Goal: Information Seeking & Learning: Learn about a topic

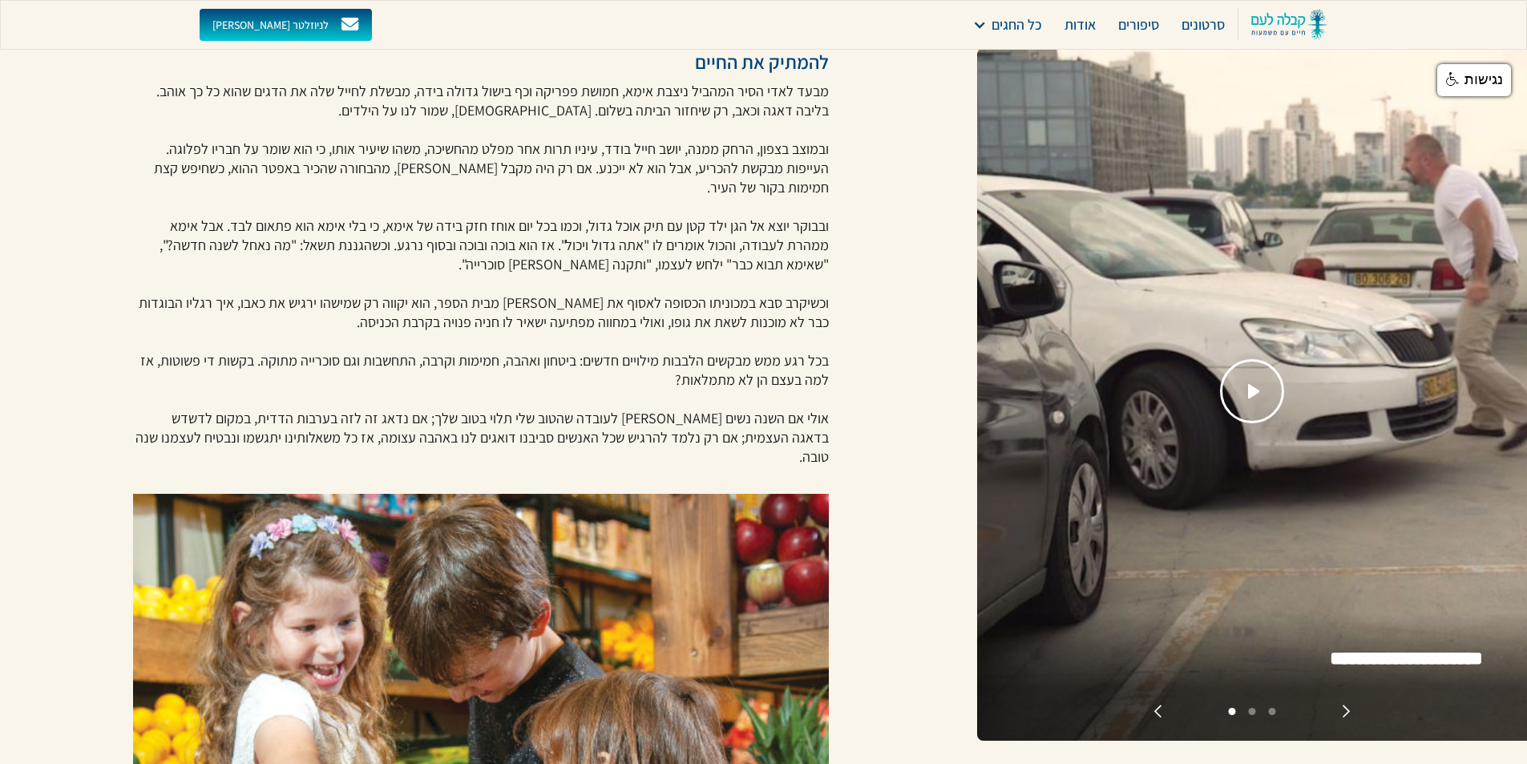
scroll to position [561, 0]
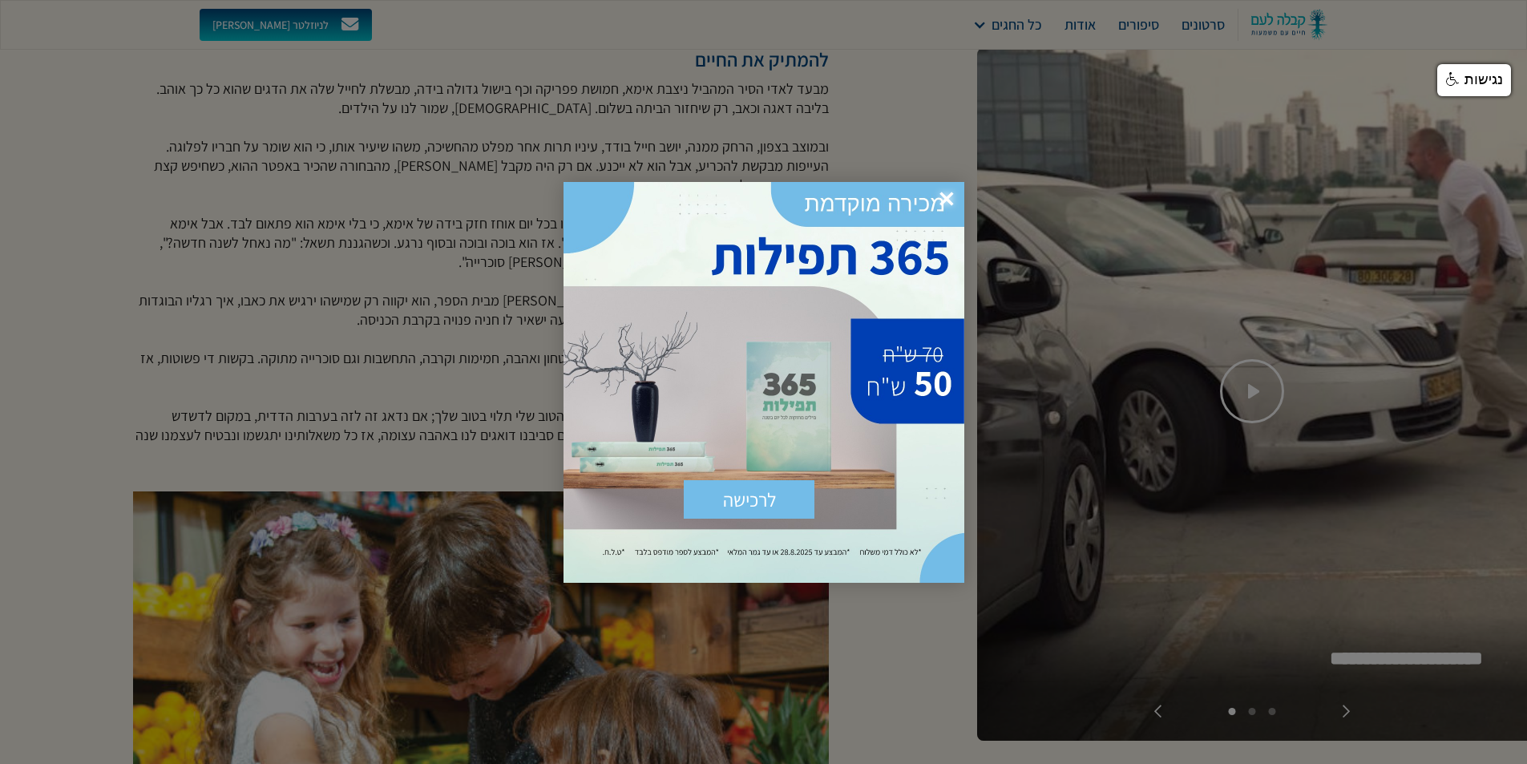
click at [1006, 233] on div at bounding box center [763, 382] width 1527 height 764
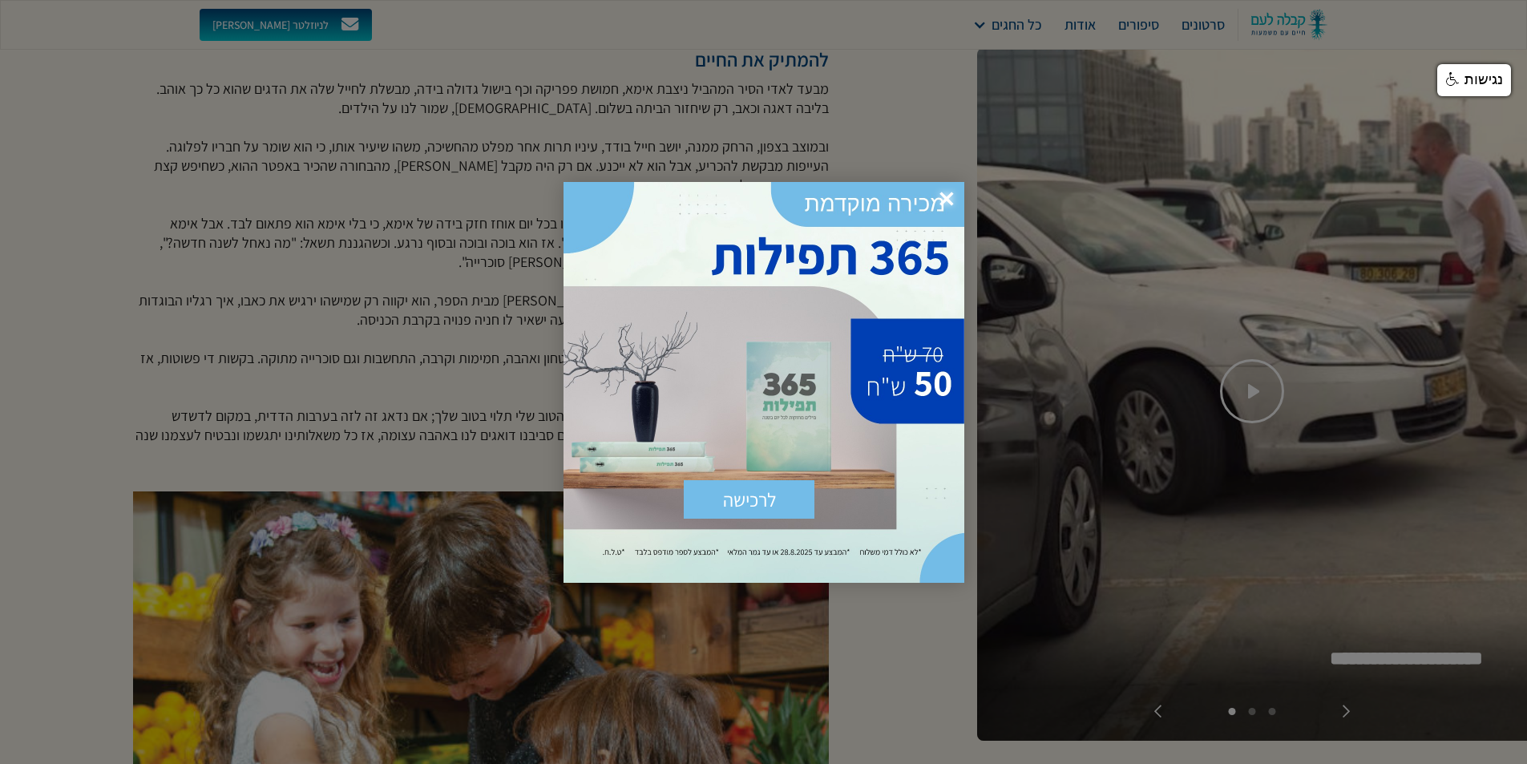
click at [951, 198] on span "×" at bounding box center [946, 199] width 35 height 35
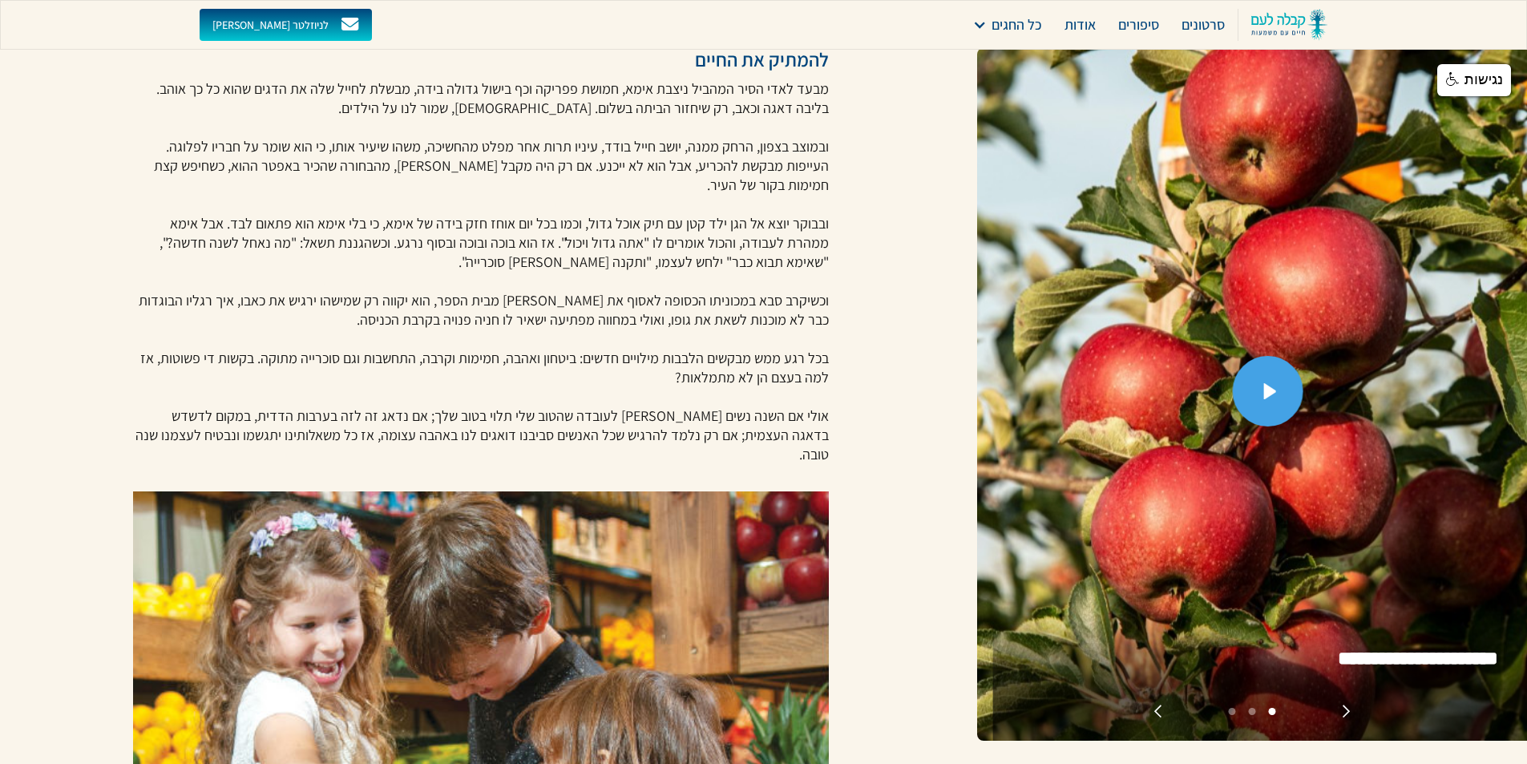
click at [1256, 400] on link "open lightbox" at bounding box center [1267, 391] width 71 height 71
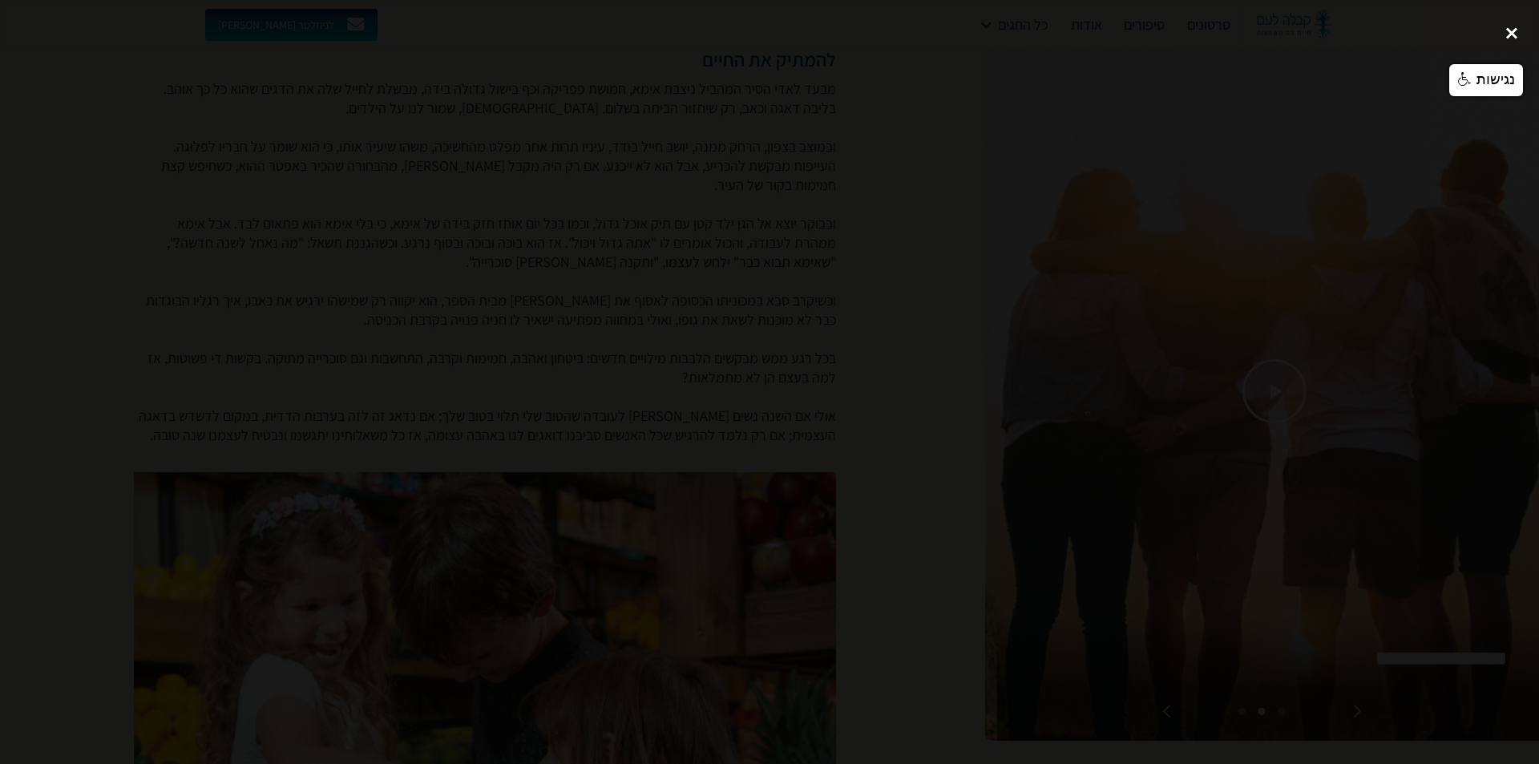
click at [1510, 33] on div "close lightbox" at bounding box center [1511, 32] width 55 height 35
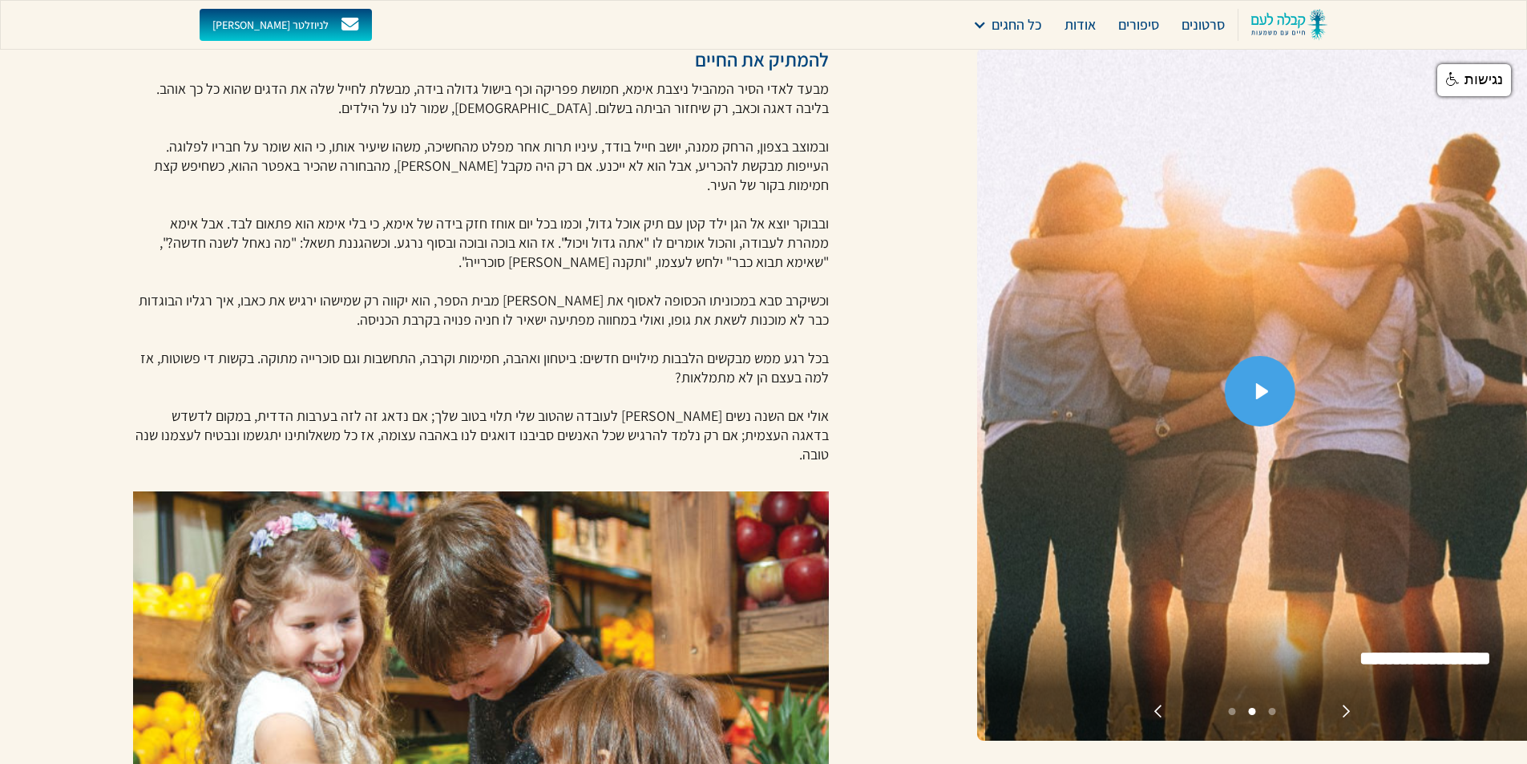
click at [1246, 403] on link "open lightbox" at bounding box center [1260, 391] width 71 height 71
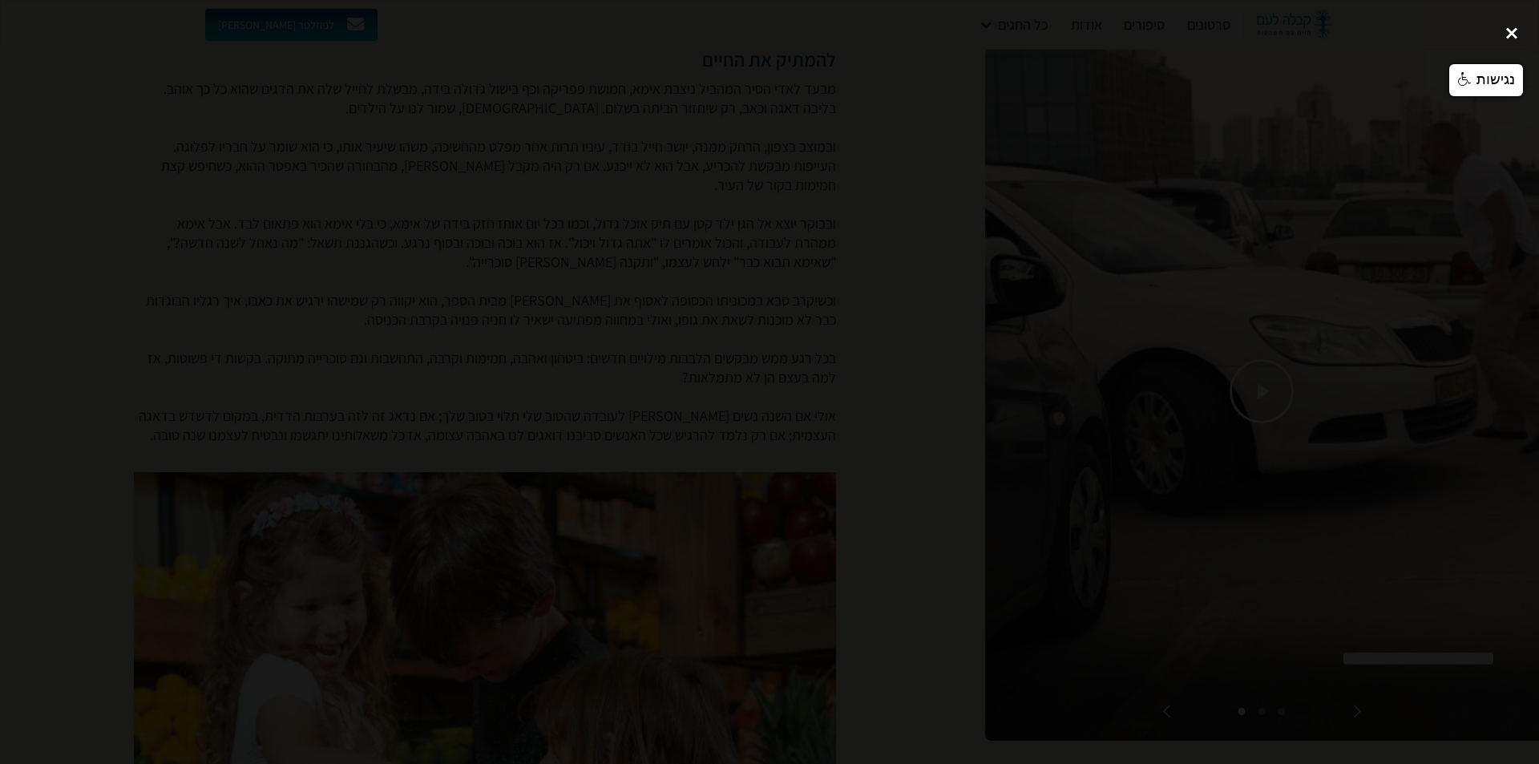
click at [1512, 36] on div "close lightbox" at bounding box center [1511, 32] width 55 height 35
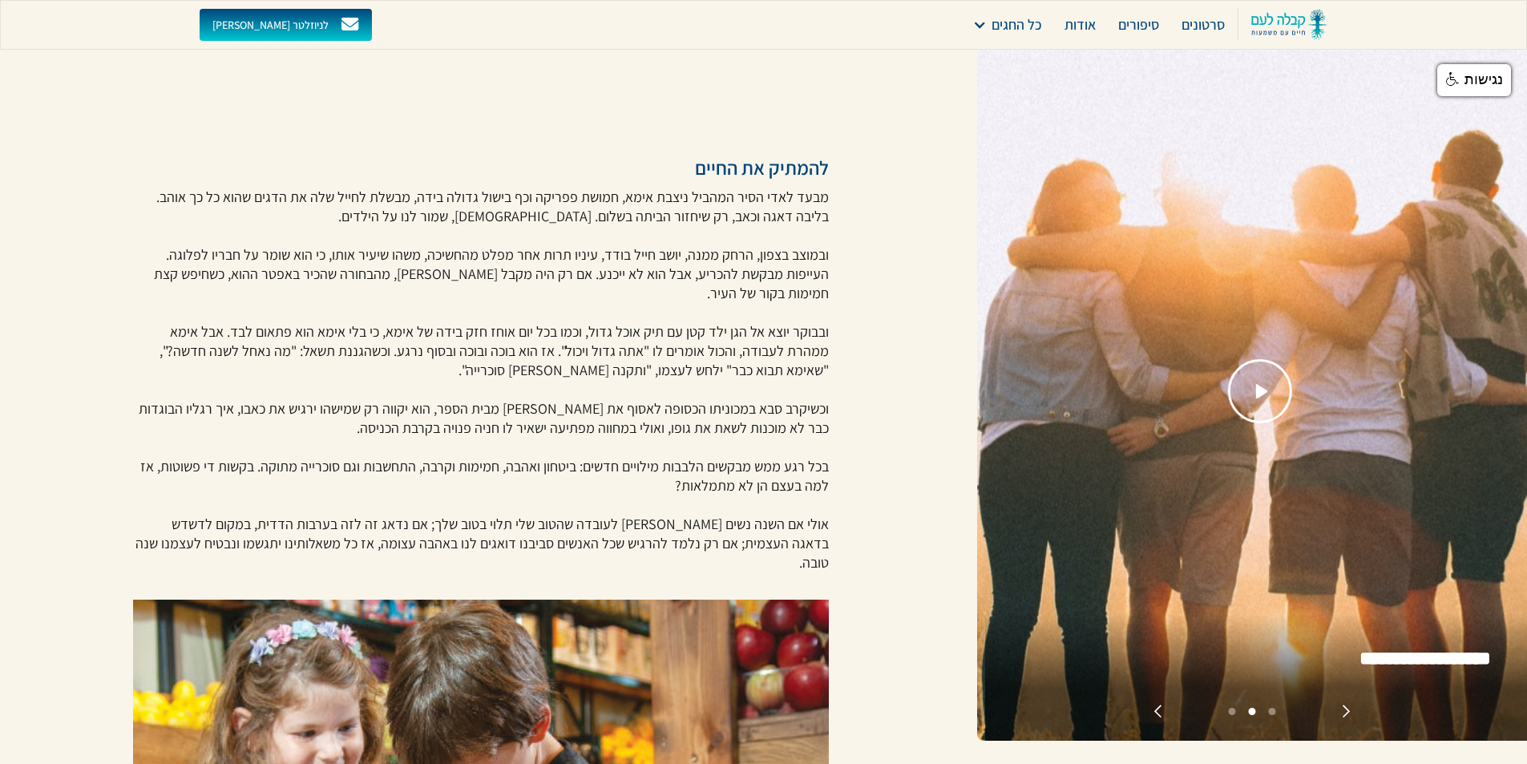
scroll to position [481, 0]
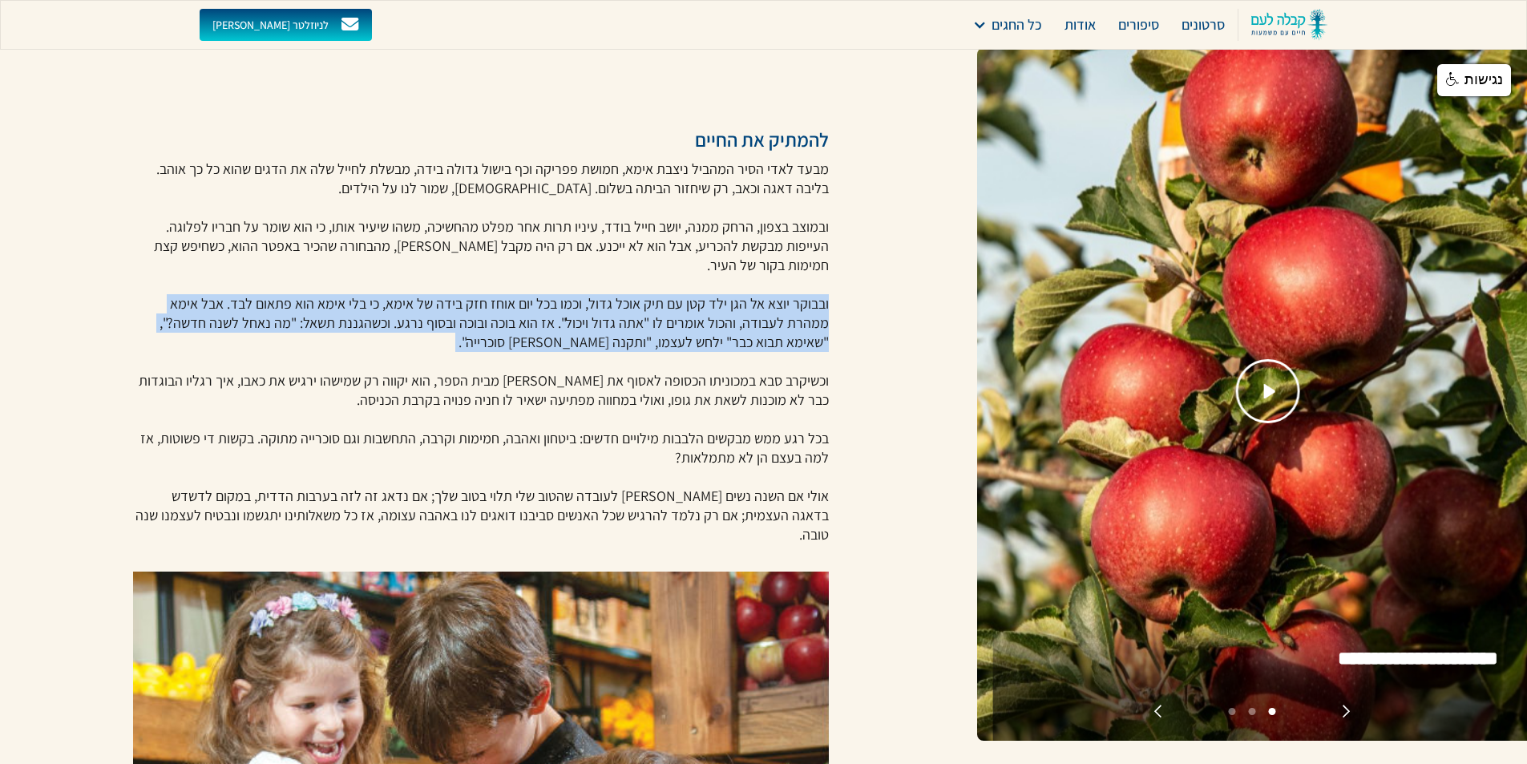
drag, startPoint x: 843, startPoint y: 301, endPoint x: 616, endPoint y: 353, distance: 232.9
click at [616, 353] on div "[DATE] להמתיק את החיים מבעד לאדי הסיר המהביל ניצבת אימא, חמושת פפריקה וכף בישול…" at bounding box center [488, 482] width 977 height 1927
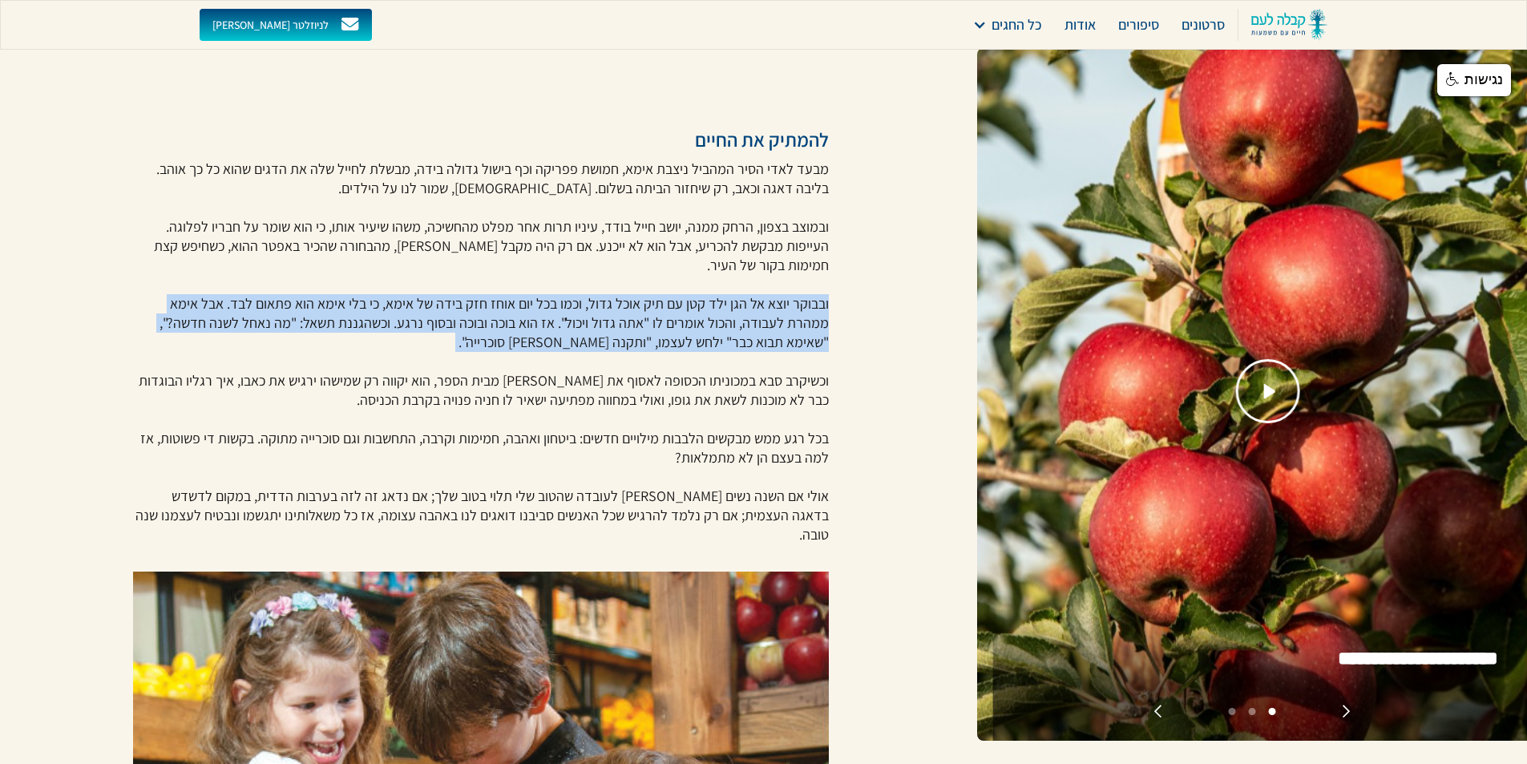
click at [617, 351] on p "מבעד לאדי הסיר המהביל ניצבת אימא, חמושת פפריקה וכף בישול גדולה בידה, מבשלת לחיי…" at bounding box center [481, 352] width 697 height 385
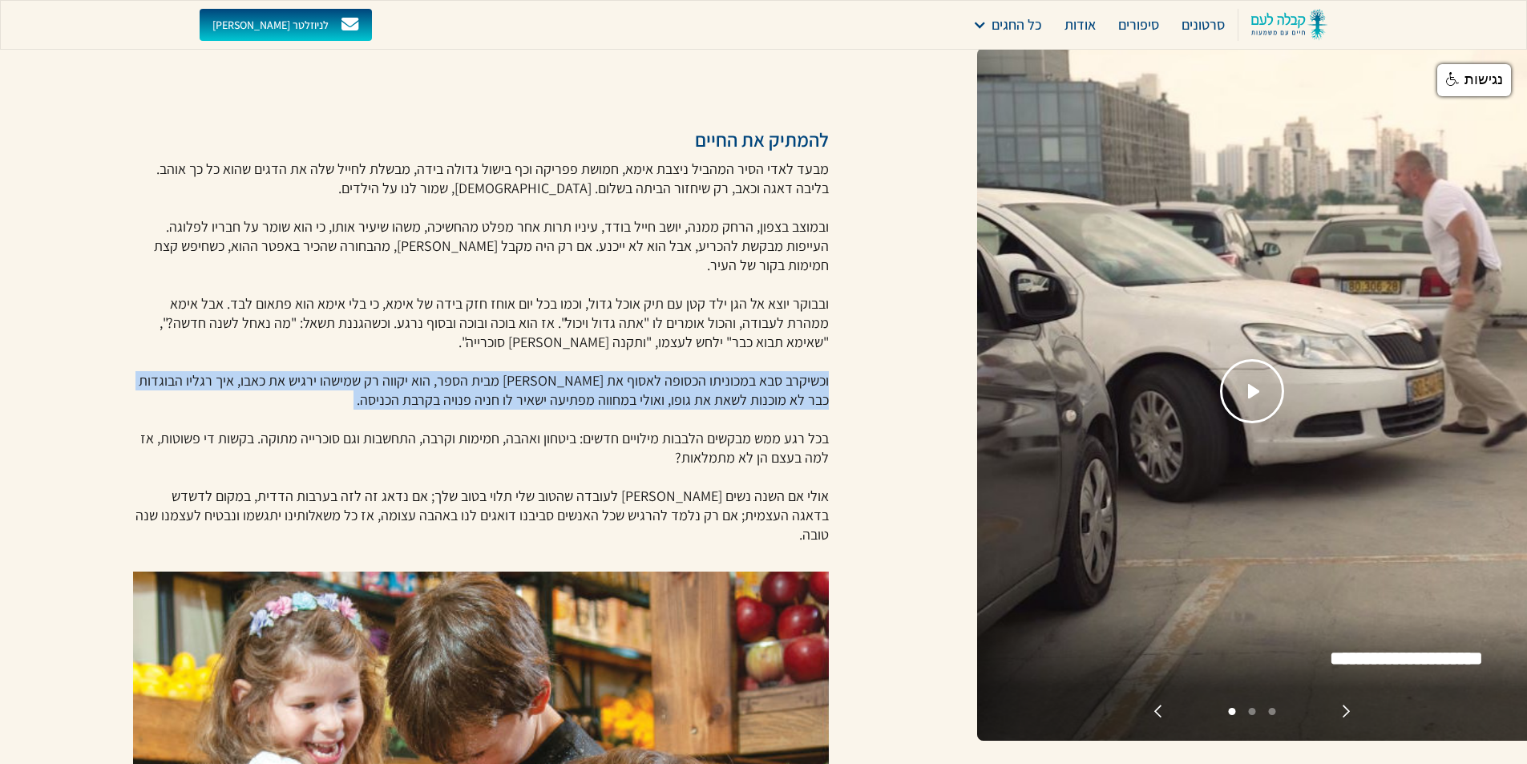
drag, startPoint x: 843, startPoint y: 382, endPoint x: 384, endPoint y: 411, distance: 460.3
click at [388, 416] on div "[DATE] להמתיק את החיים מבעד לאדי הסיר המהביל ניצבת אימא, חמושת פפריקה וכף בישול…" at bounding box center [488, 482] width 977 height 1927
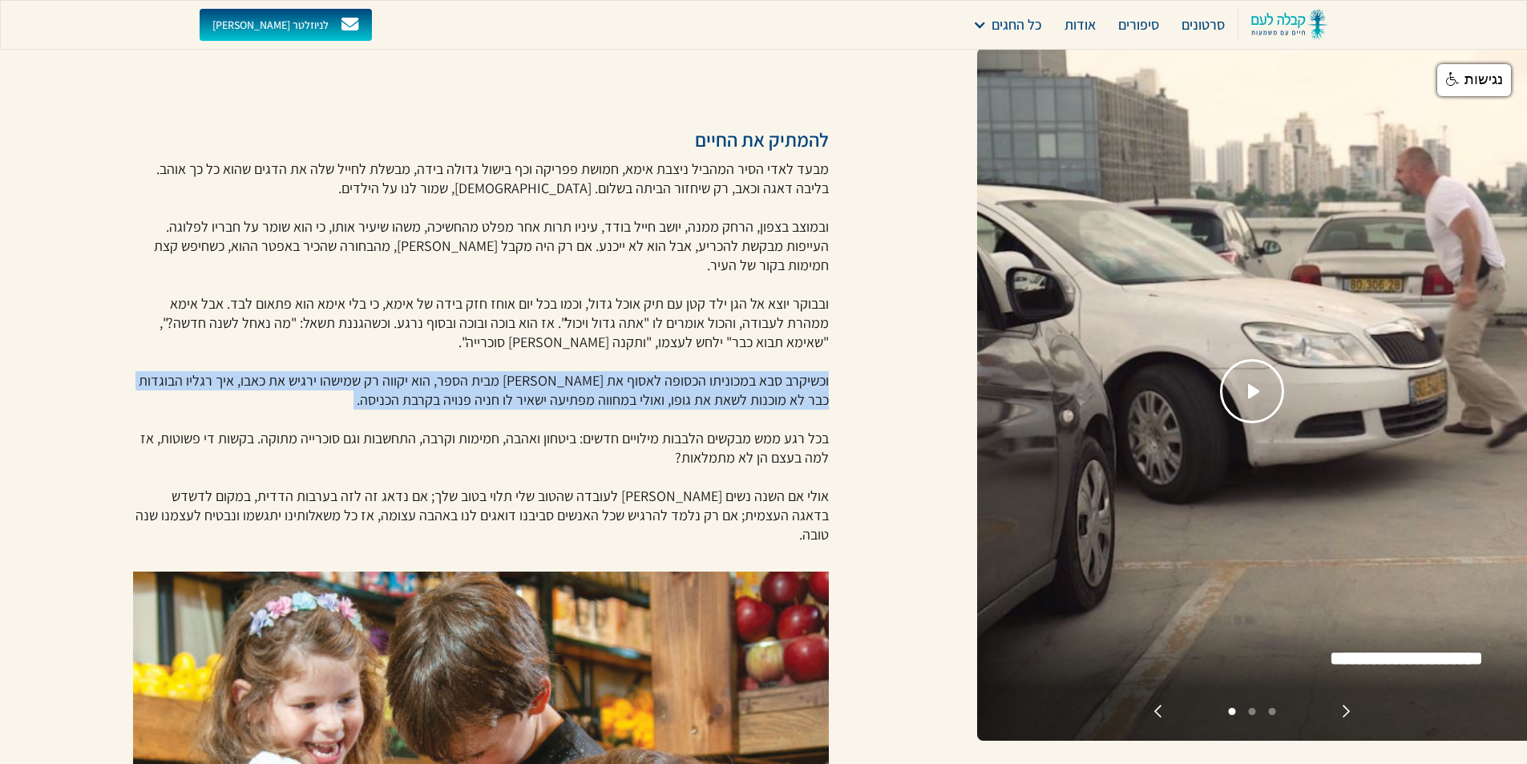
click at [395, 402] on p "מבעד לאדי הסיר המהביל ניצבת אימא, חמושת פפריקה וכף בישול גדולה בידה, מבשלת לחיי…" at bounding box center [481, 352] width 697 height 385
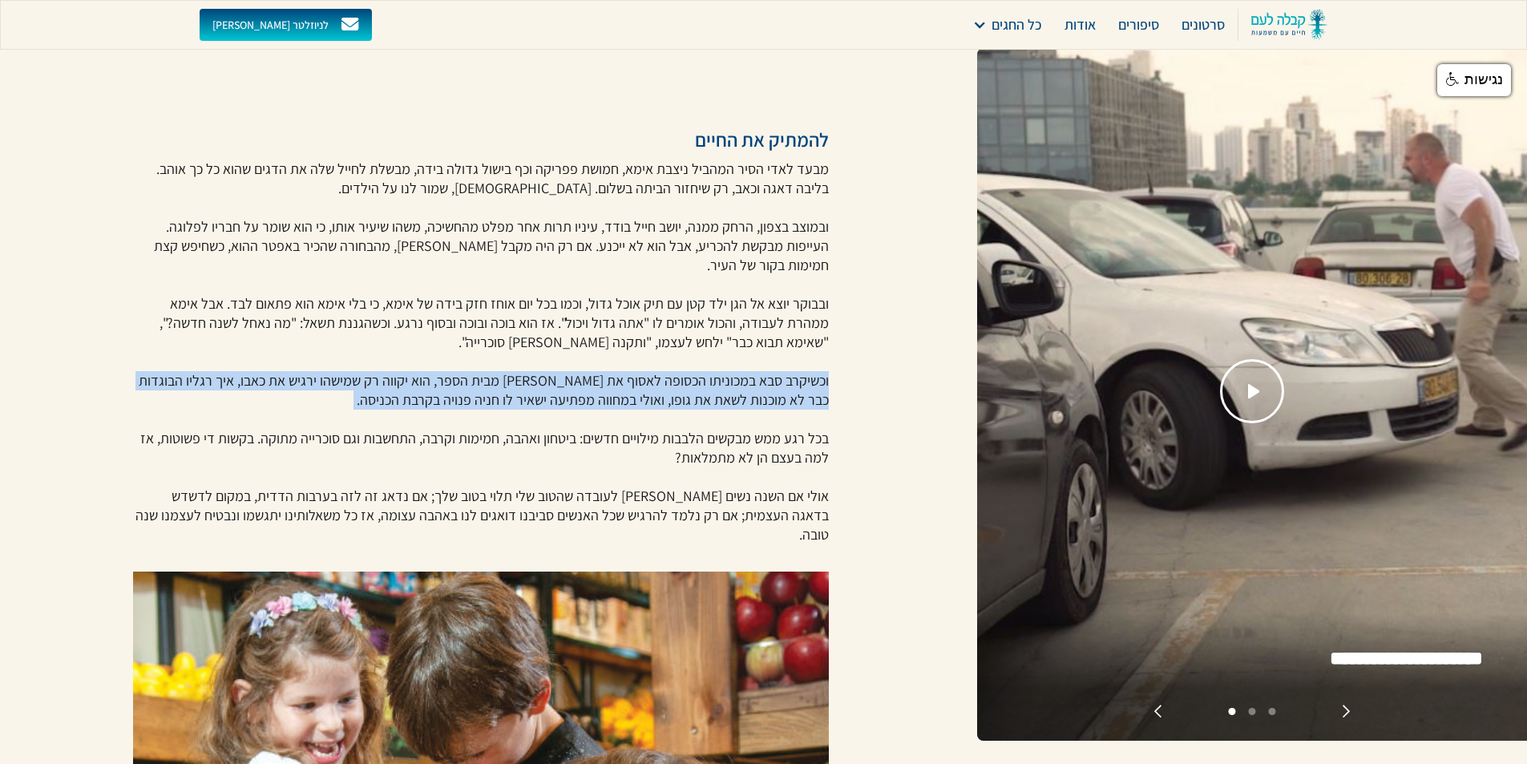
click at [400, 412] on p "מבעד לאדי הסיר המהביל ניצבת אימא, חמושת פפריקה וכף בישול גדולה בידה, מבשלת לחיי…" at bounding box center [481, 352] width 697 height 385
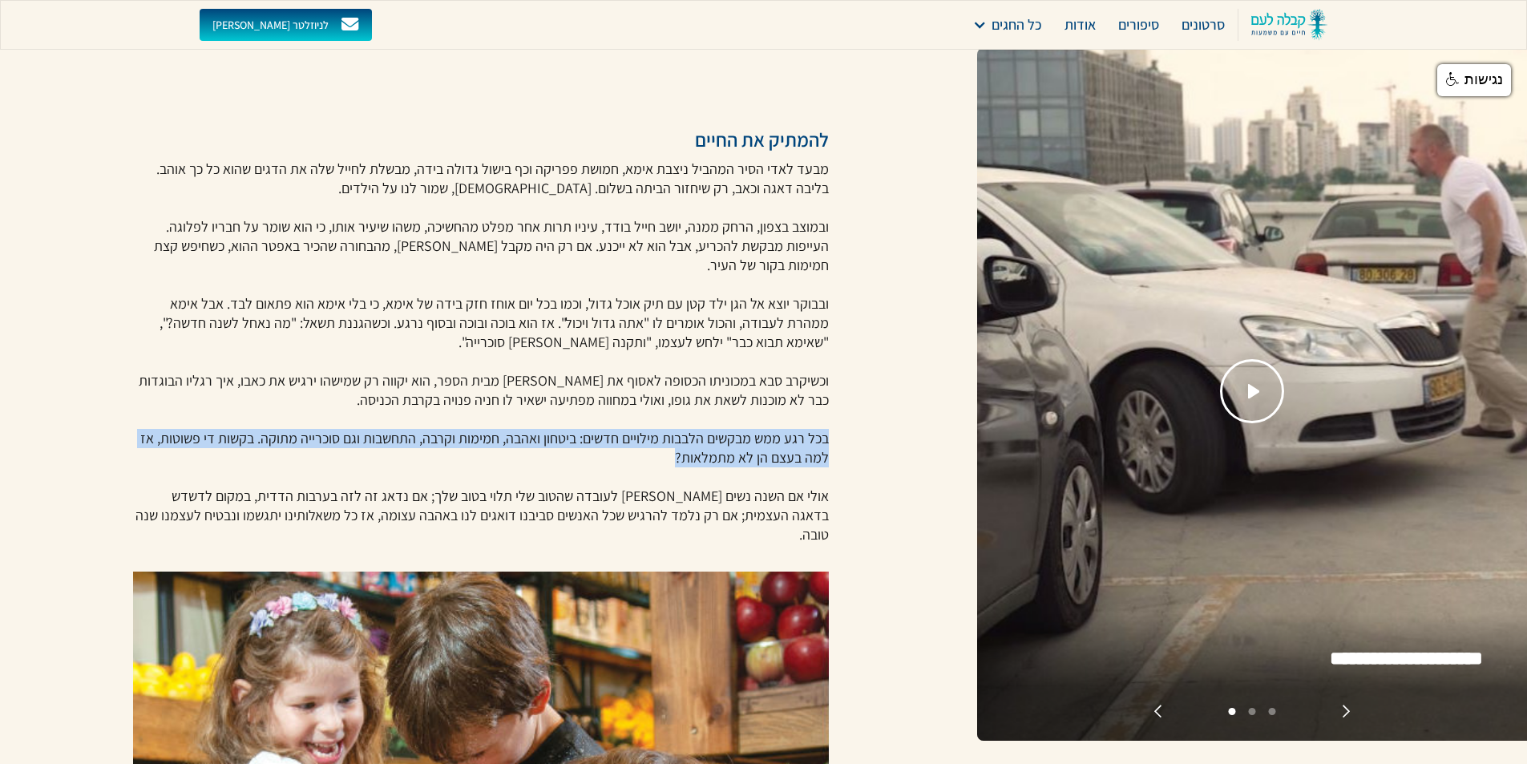
drag, startPoint x: 852, startPoint y: 442, endPoint x: 661, endPoint y: 467, distance: 192.4
click at [664, 466] on div "[DATE] להמתיק את החיים מבעד לאדי הסיר המהביל ניצבת אימא, חמושת פפריקה וכף בישול…" at bounding box center [488, 482] width 977 height 1927
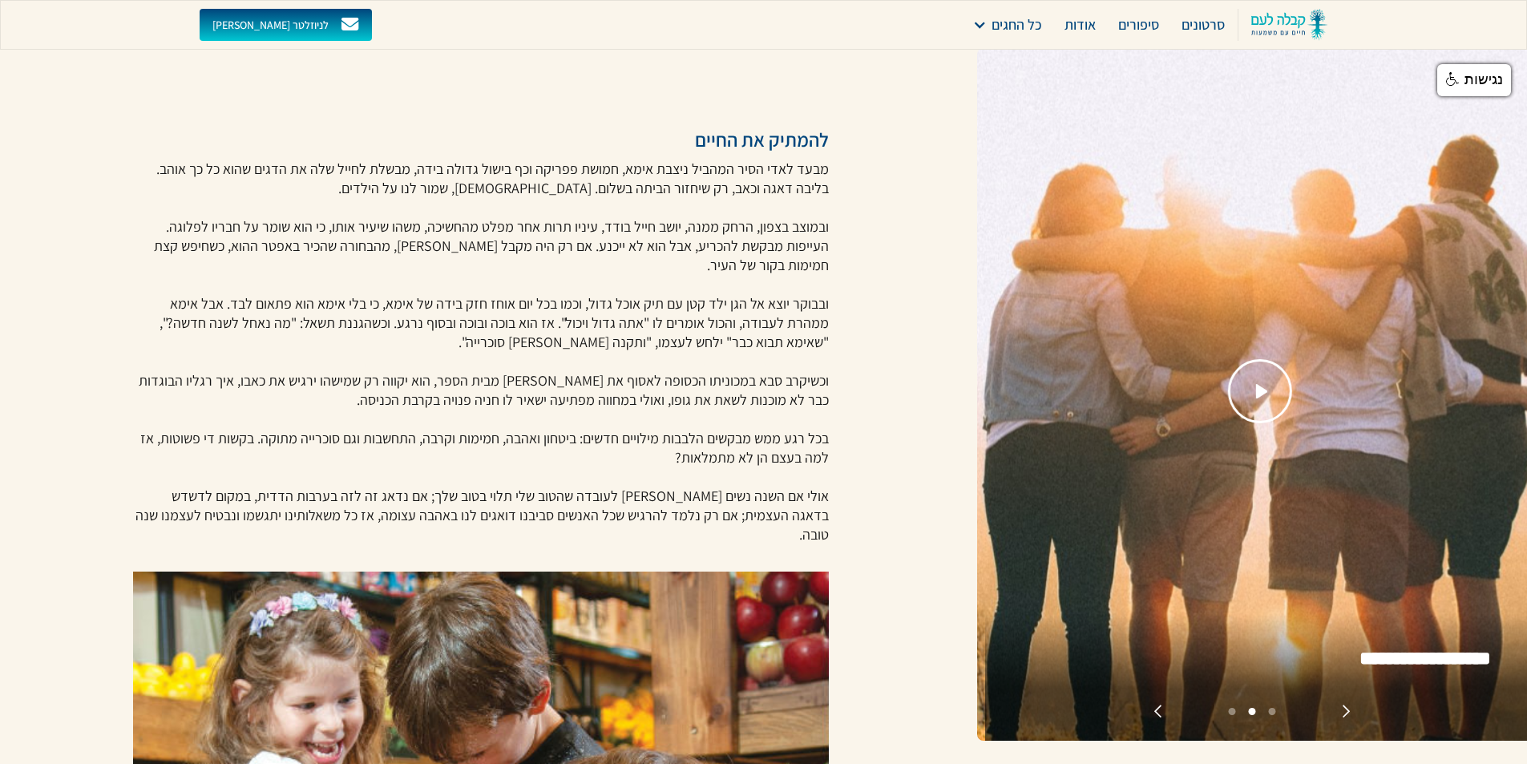
click at [660, 467] on p "מבעד לאדי הסיר המהביל ניצבת אימא, חמושת פפריקה וכף בישול גדולה בידה, מבשלת לחיי…" at bounding box center [481, 352] width 697 height 385
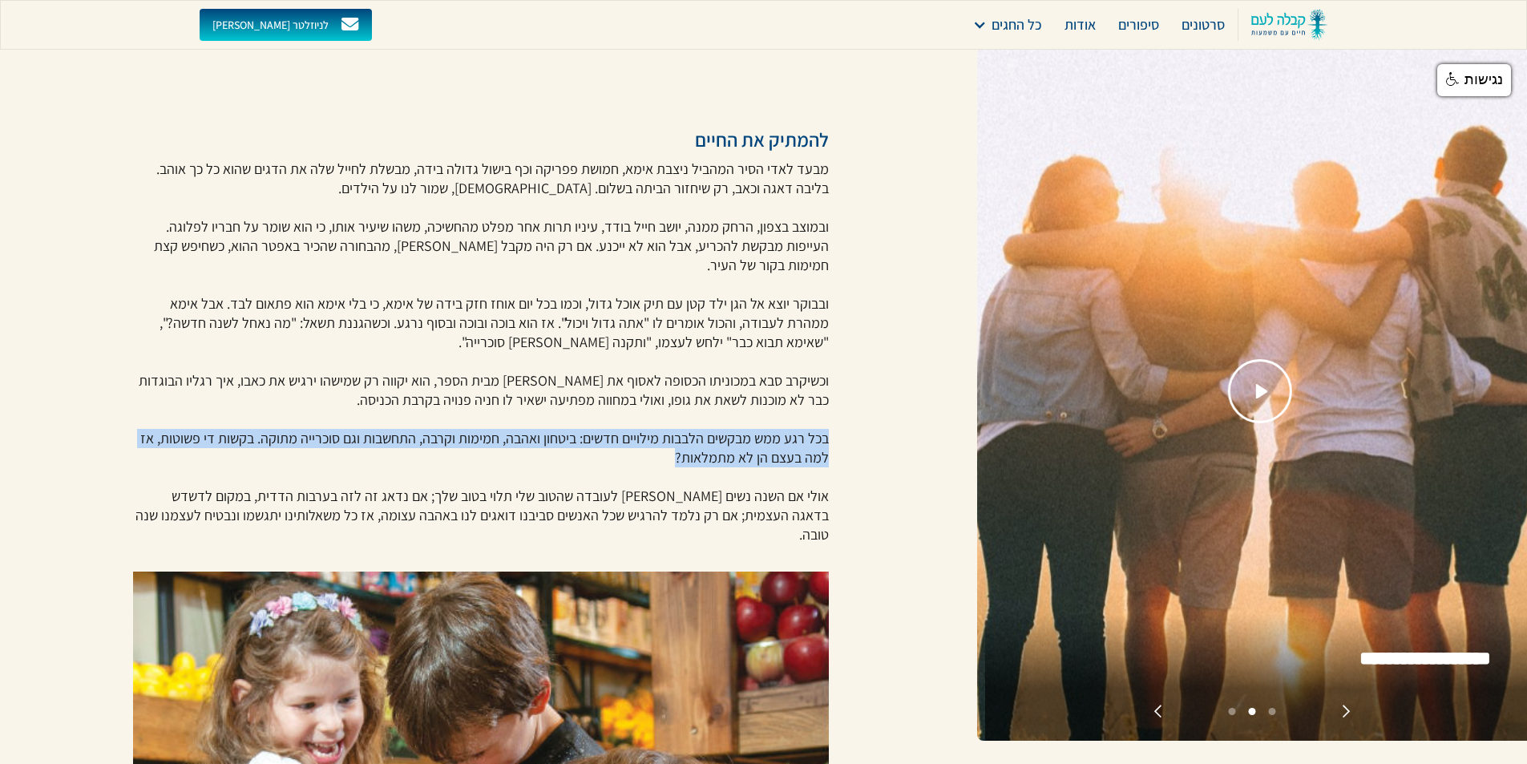
drag, startPoint x: 842, startPoint y: 438, endPoint x: 653, endPoint y: 464, distance: 190.9
click at [653, 464] on div "[DATE] להמתיק את החיים מבעד לאדי הסיר המהביל ניצבת אימא, חמושת פפריקה וכף בישול…" at bounding box center [488, 482] width 977 height 1927
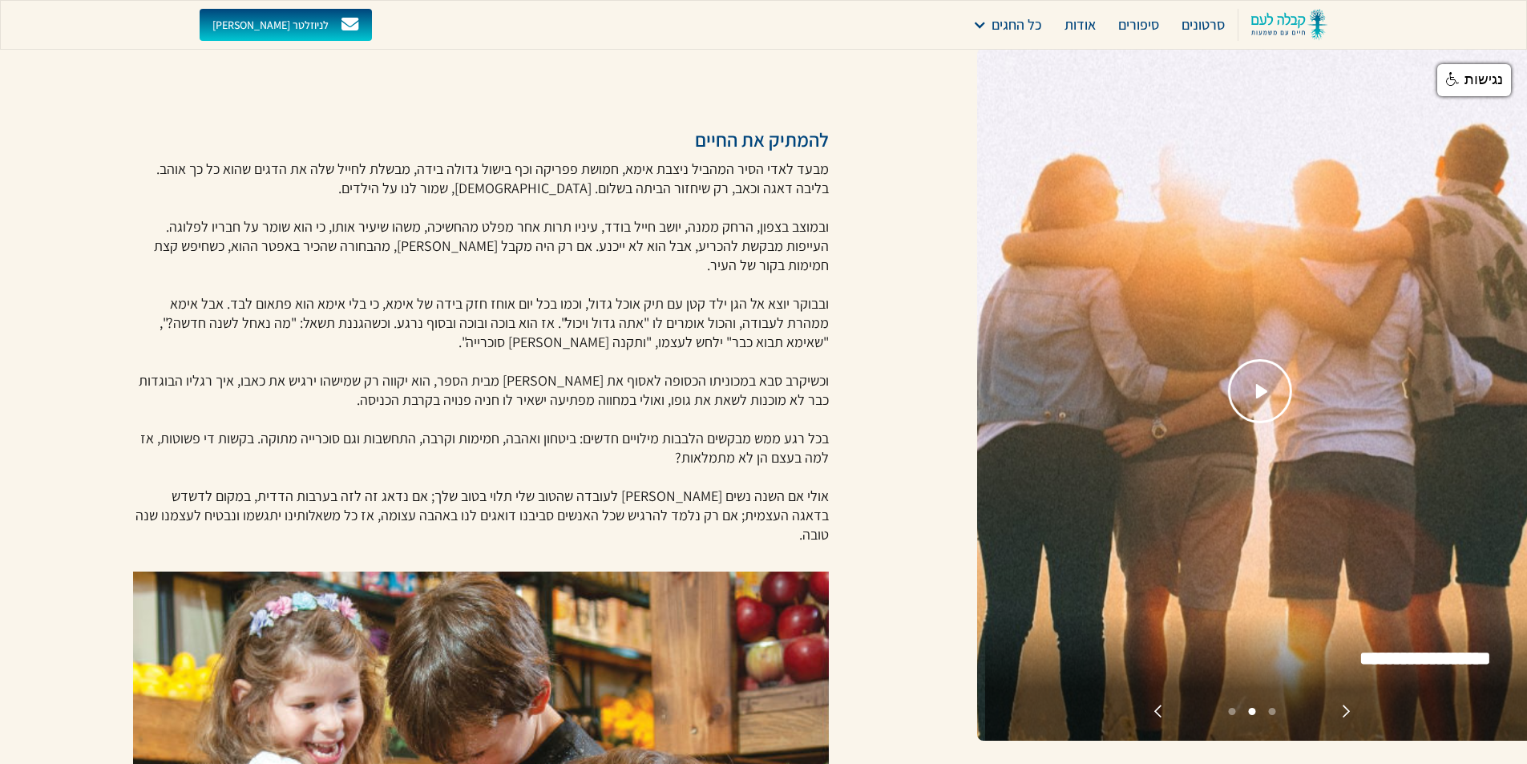
click at [653, 465] on p "מבעד לאדי הסיר המהביל ניצבת אימא, חמושת פפריקה וכף בישול גדולה בידה, מבשלת לחיי…" at bounding box center [481, 352] width 697 height 385
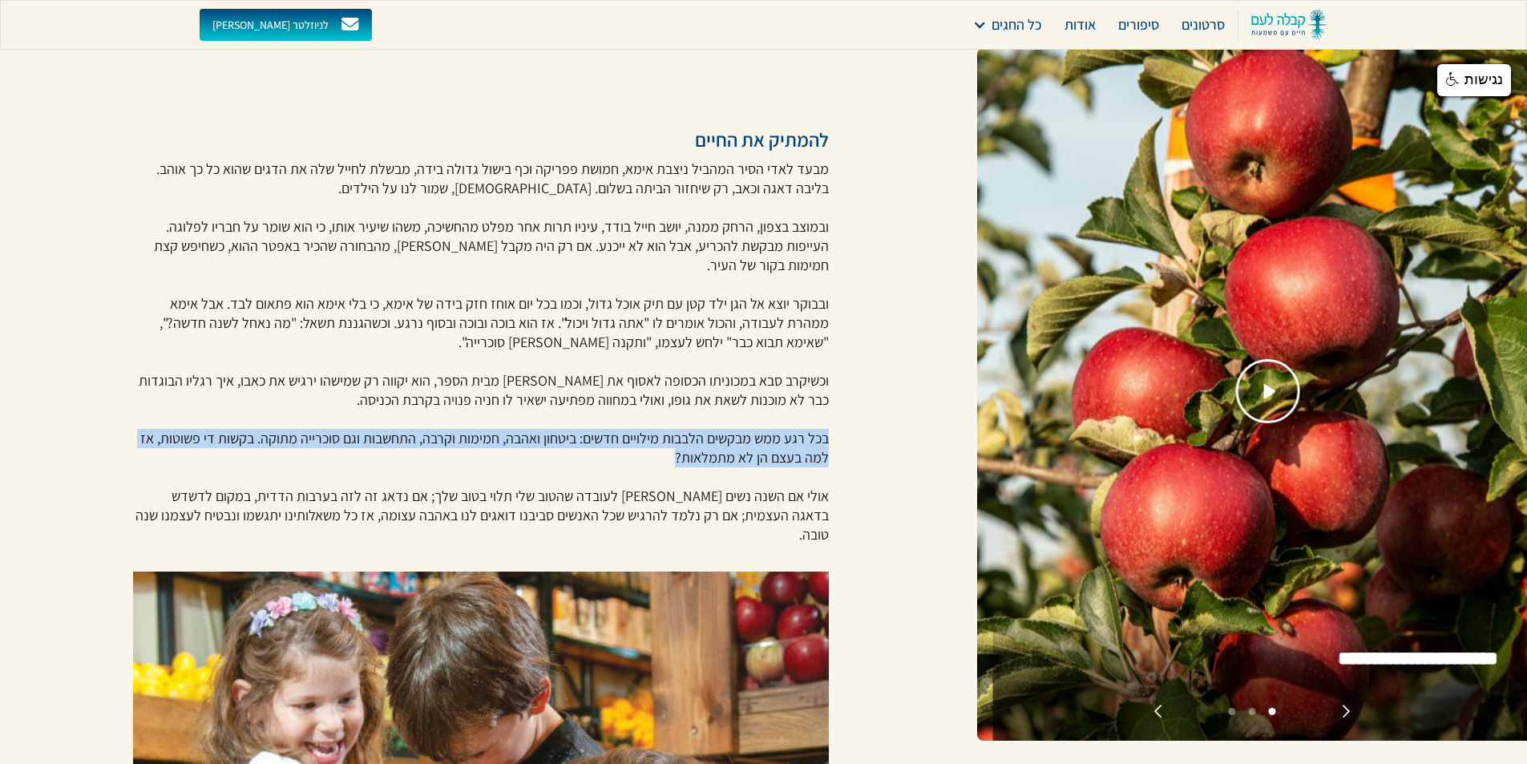
drag, startPoint x: 837, startPoint y: 434, endPoint x: 666, endPoint y: 464, distance: 173.3
click at [666, 464] on div "[DATE] להמתיק את החיים מבעד לאדי הסיר המהביל ניצבת אימא, חמושת פפריקה וכף בישול…" at bounding box center [488, 482] width 977 height 1927
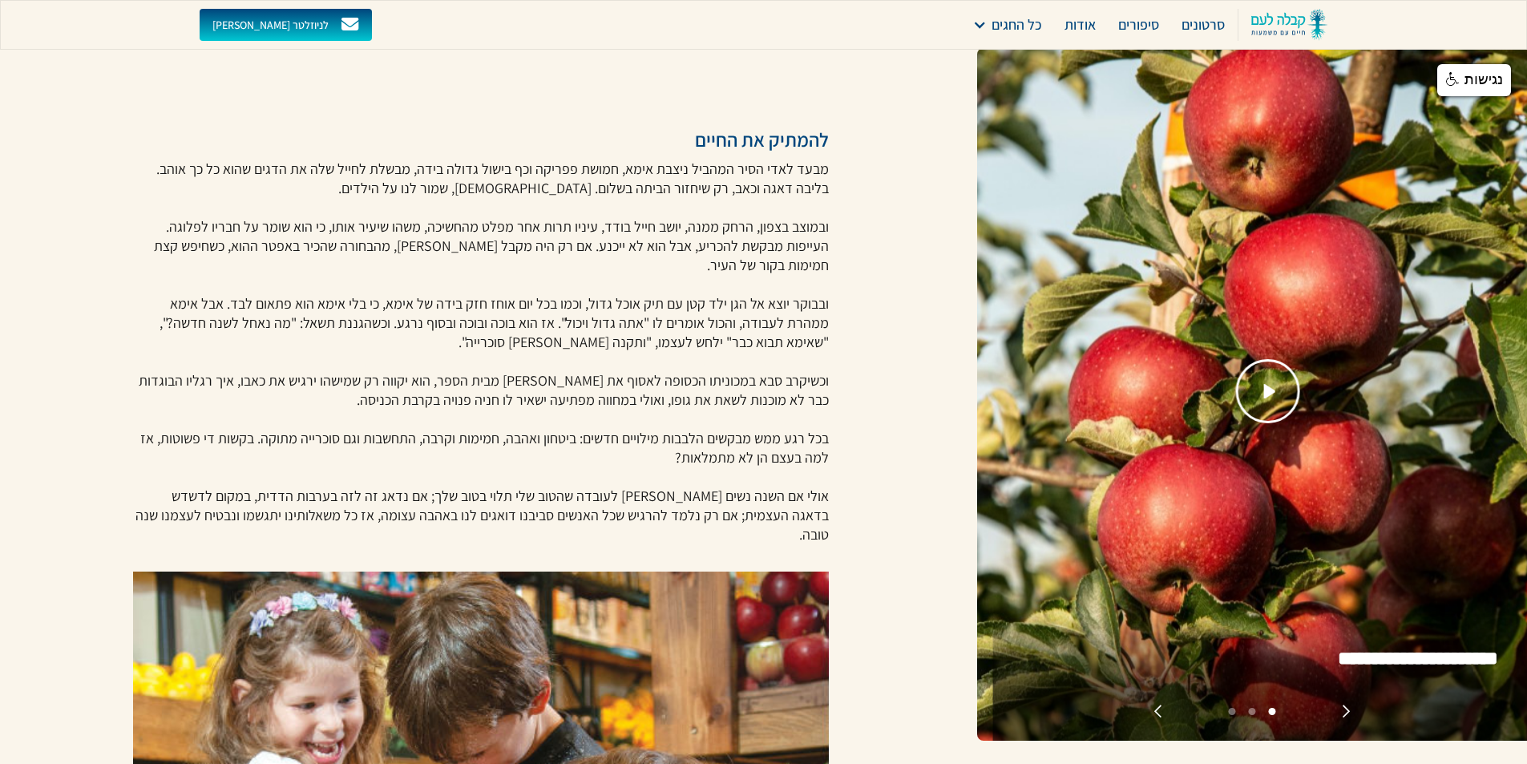
click at [664, 464] on p "מבעד לאדי הסיר המהביל ניצבת אימא, חמושת פפריקה וכף בישול גדולה בידה, מבשלת לחיי…" at bounding box center [481, 352] width 697 height 385
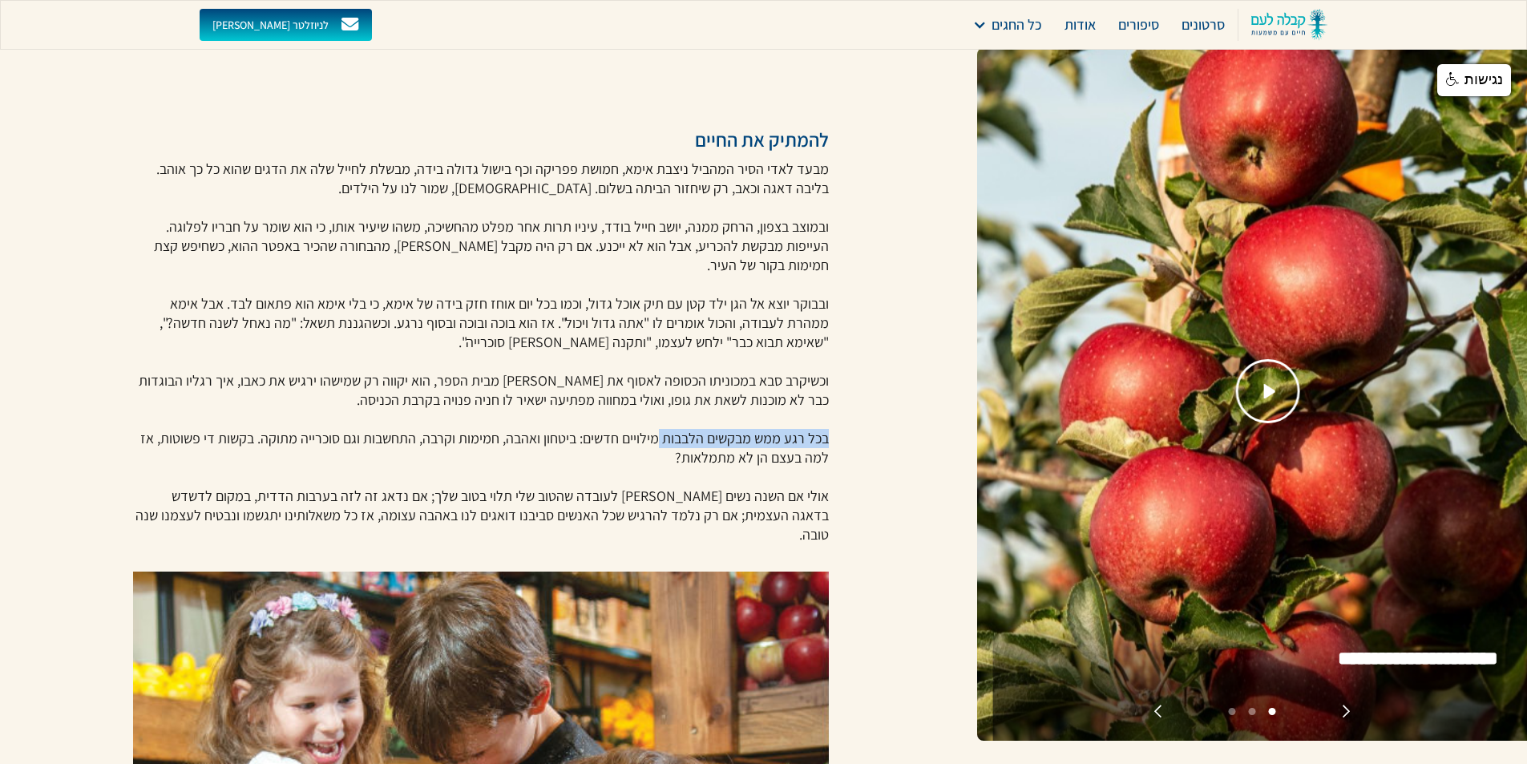
drag, startPoint x: 839, startPoint y: 438, endPoint x: 664, endPoint y: 436, distance: 174.8
click at [666, 436] on div "[DATE] להמתיק את החיים מבעד לאדי הסיר המהביל ניצבת אימא, חמושת פפריקה וכף בישול…" at bounding box center [488, 482] width 977 height 1927
click at [664, 437] on p "מבעד לאדי הסיר המהביל ניצבת אימא, חמושת פפריקה וכף בישול גדולה בידה, מבשלת לחיי…" at bounding box center [481, 352] width 697 height 385
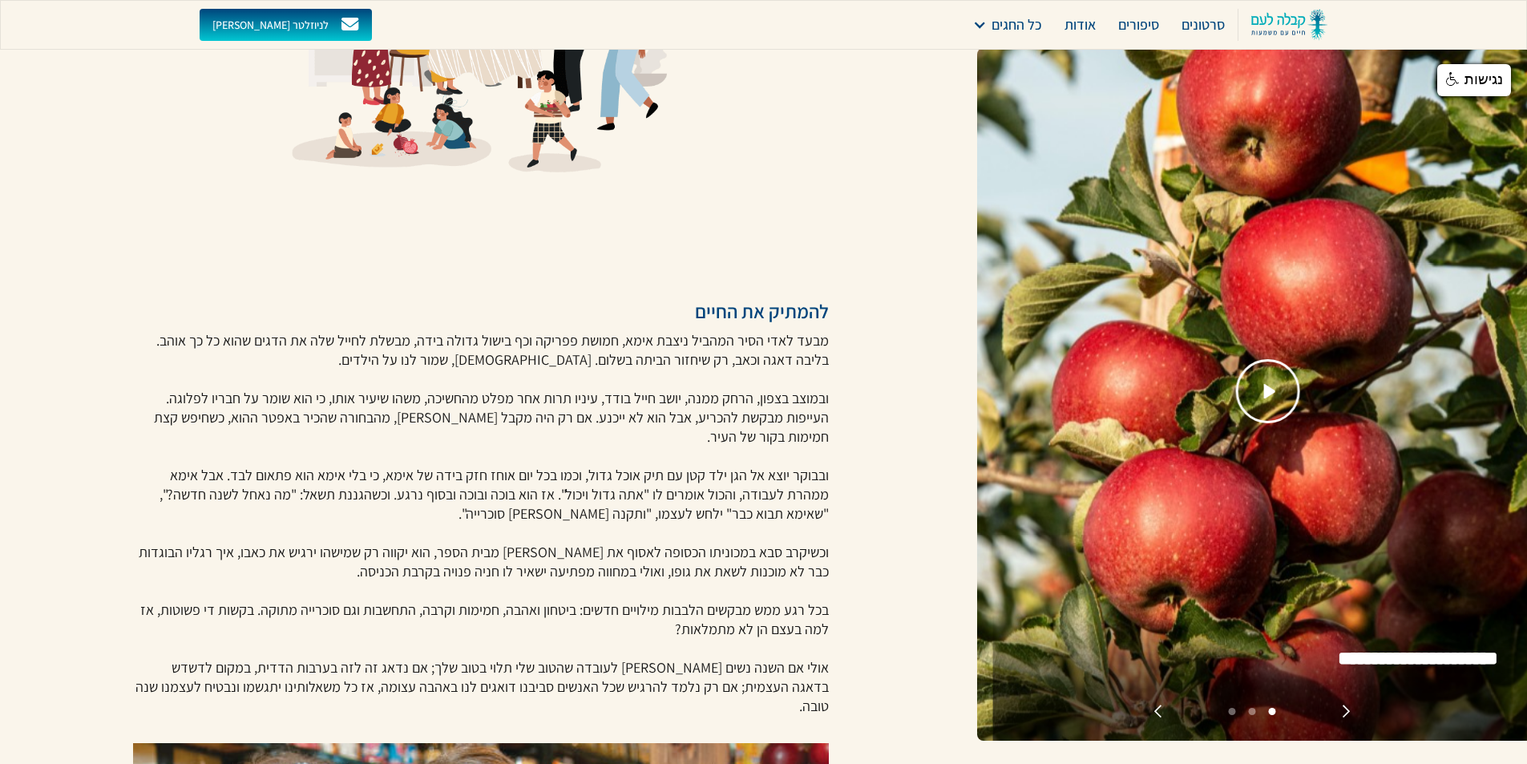
scroll to position [321, 0]
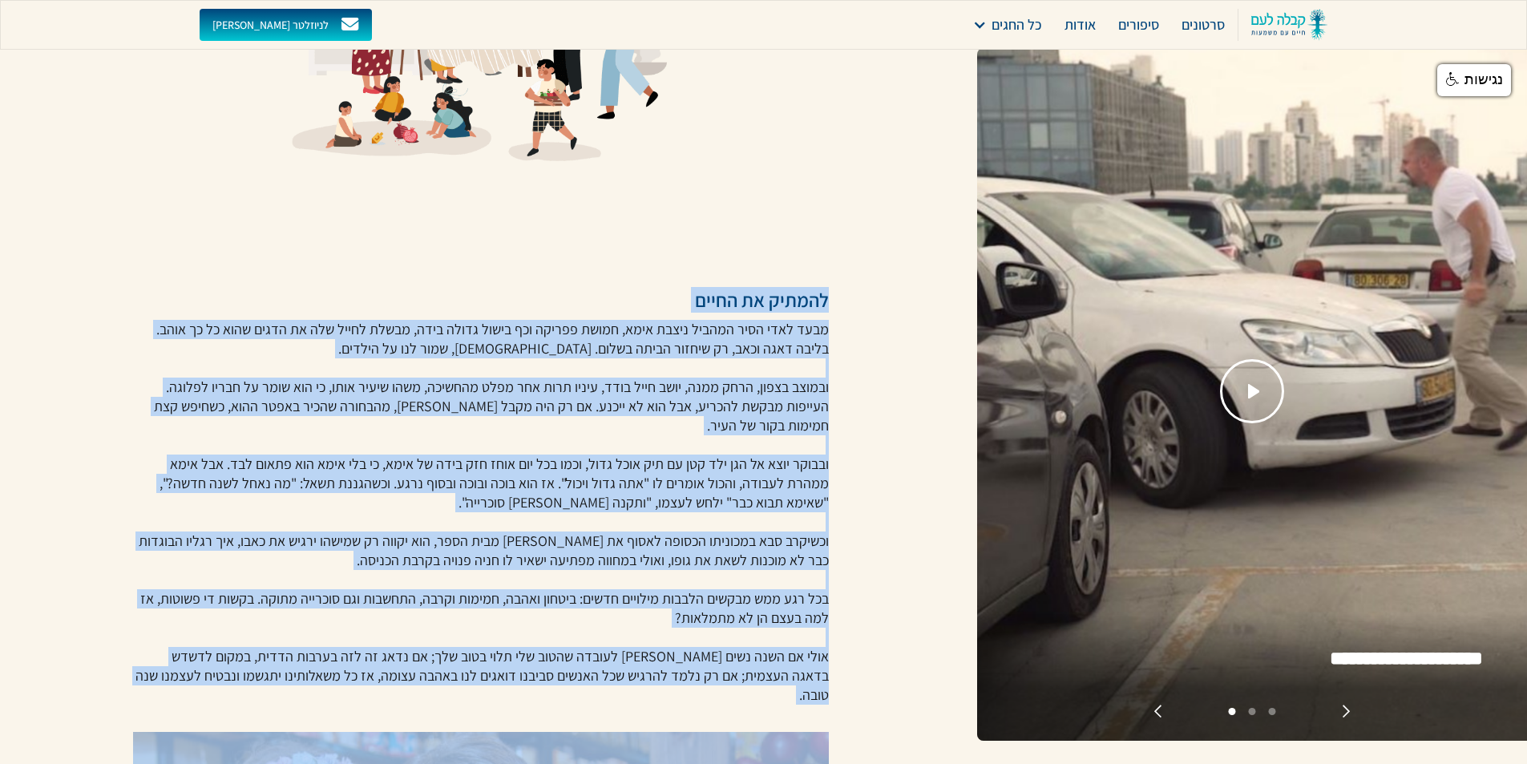
drag, startPoint x: 846, startPoint y: 285, endPoint x: 236, endPoint y: 694, distance: 735.4
click at [236, 694] on div "[DATE] להמתיק את החיים מבעד לאדי הסיר המהביל ניצבת אימא, חמושת פפריקה וכף בישול…" at bounding box center [488, 642] width 977 height 1927
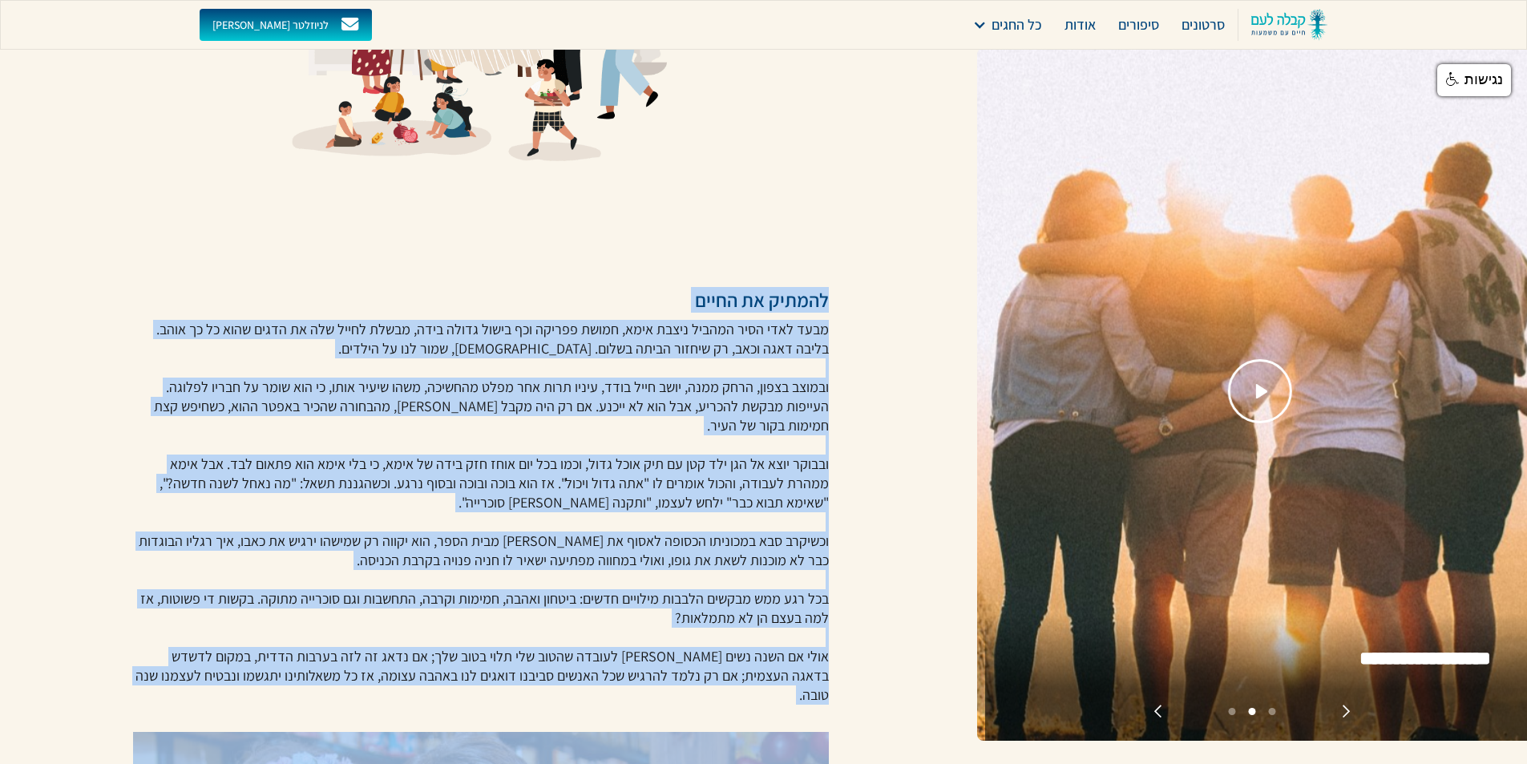
click at [656, 670] on span "אולי אם השנה נשים [PERSON_NAME] לעובדה שהטוב שלי תלוי בטוב שלך; אם נדאג זה לזה …" at bounding box center [481, 675] width 693 height 57
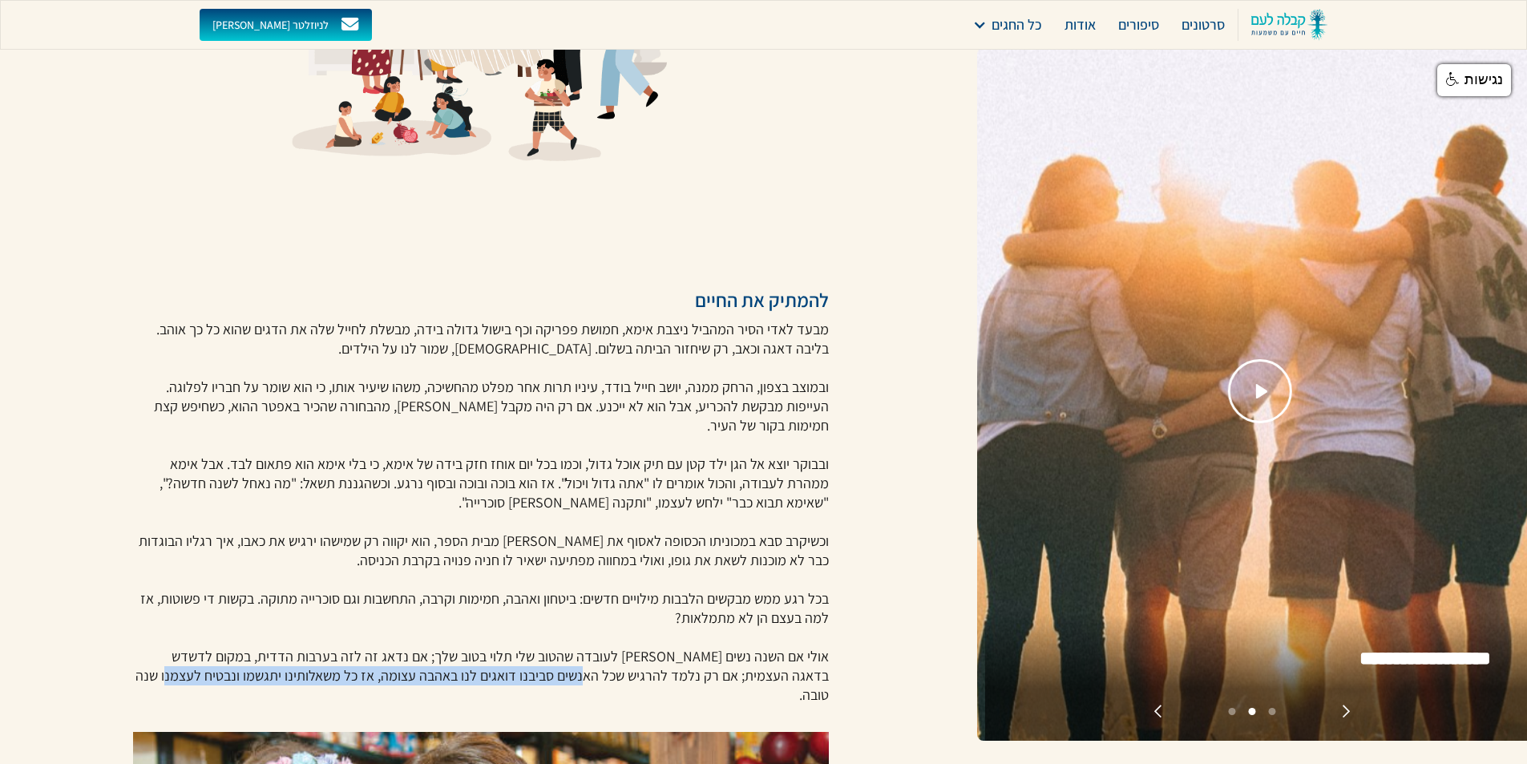
drag, startPoint x: 656, startPoint y: 670, endPoint x: 245, endPoint y: 682, distance: 410.6
click at [245, 682] on span "אולי אם השנה נשים [PERSON_NAME] לעובדה שהטוב שלי תלוי בטוב שלך; אם נדאג זה לזה …" at bounding box center [481, 675] width 693 height 57
click at [244, 682] on span "אולי אם השנה נשים [PERSON_NAME] לעובדה שהטוב שלי תלוי בטוב שלך; אם נדאג זה לזה …" at bounding box center [481, 675] width 693 height 57
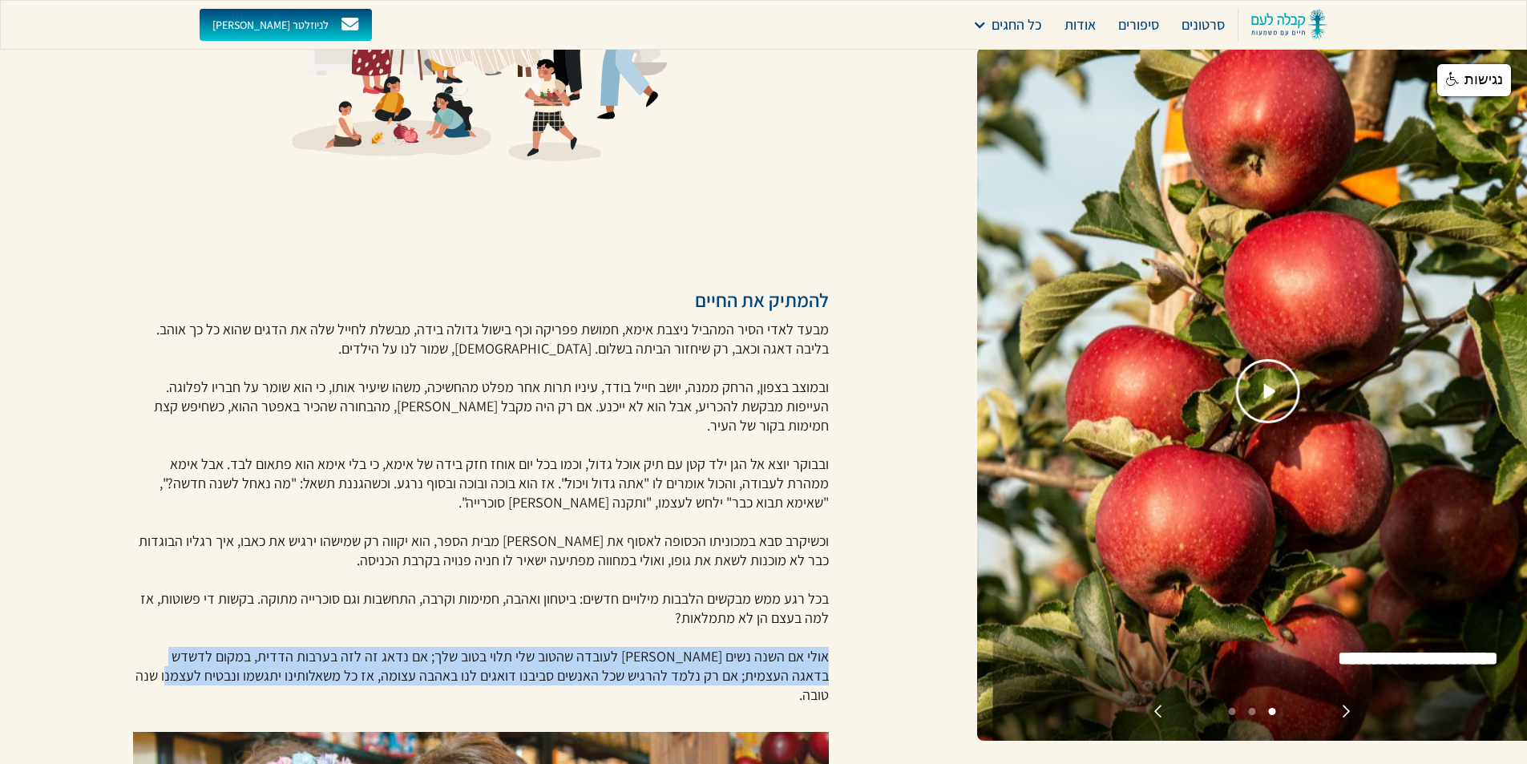
drag, startPoint x: 232, startPoint y: 675, endPoint x: 838, endPoint y: 661, distance: 605.3
click at [838, 661] on div "[DATE] להמתיק את החיים מבעד לאדי הסיר המהביל ניצבת אימא, חמושת פפריקה וכף בישול…" at bounding box center [488, 642] width 977 height 1927
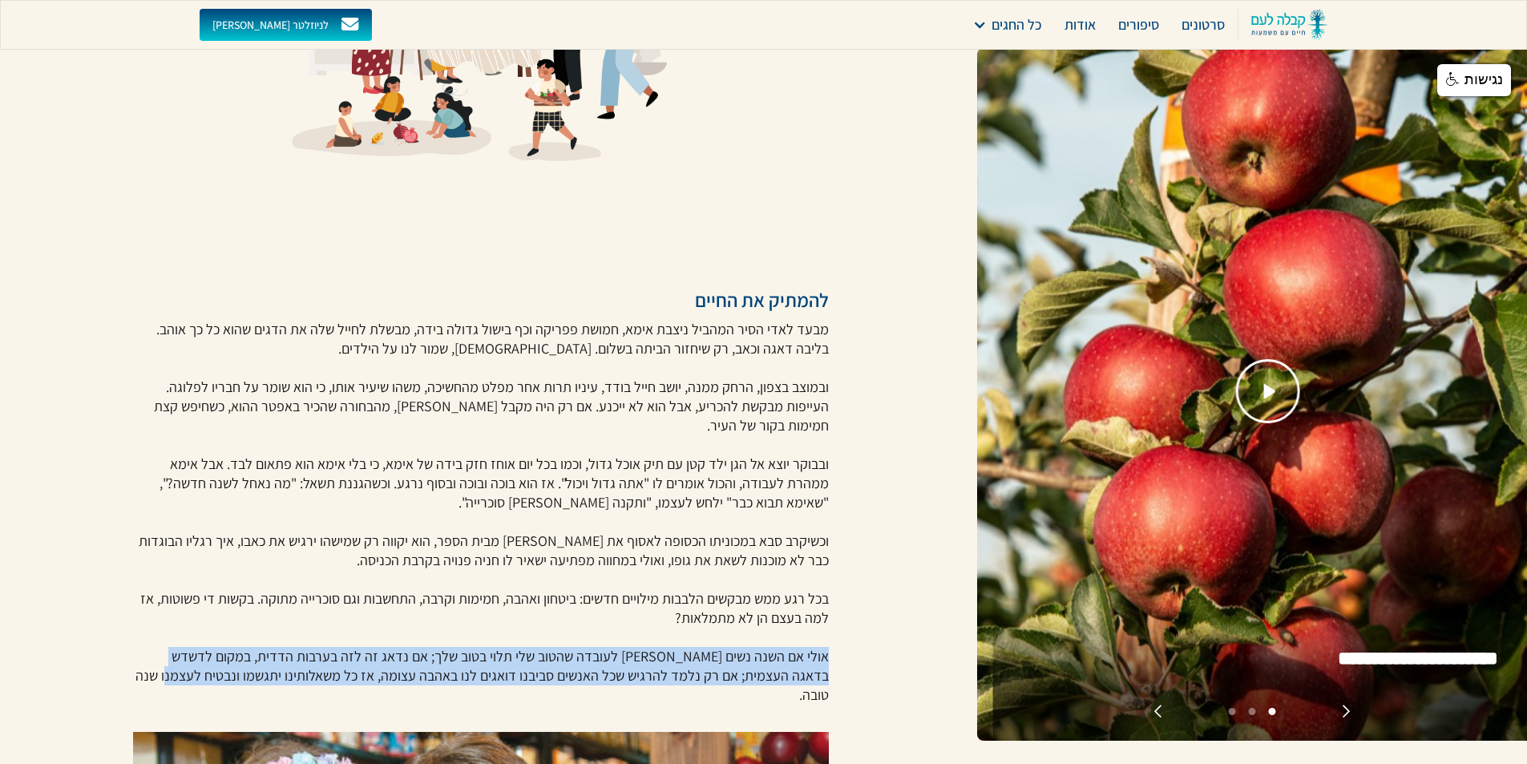
click at [838, 661] on div "[DATE] להמתיק את החיים מבעד לאדי הסיר המהביל ניצבת אימא, חמושת פפריקה וכף בישול…" at bounding box center [488, 642] width 977 height 1927
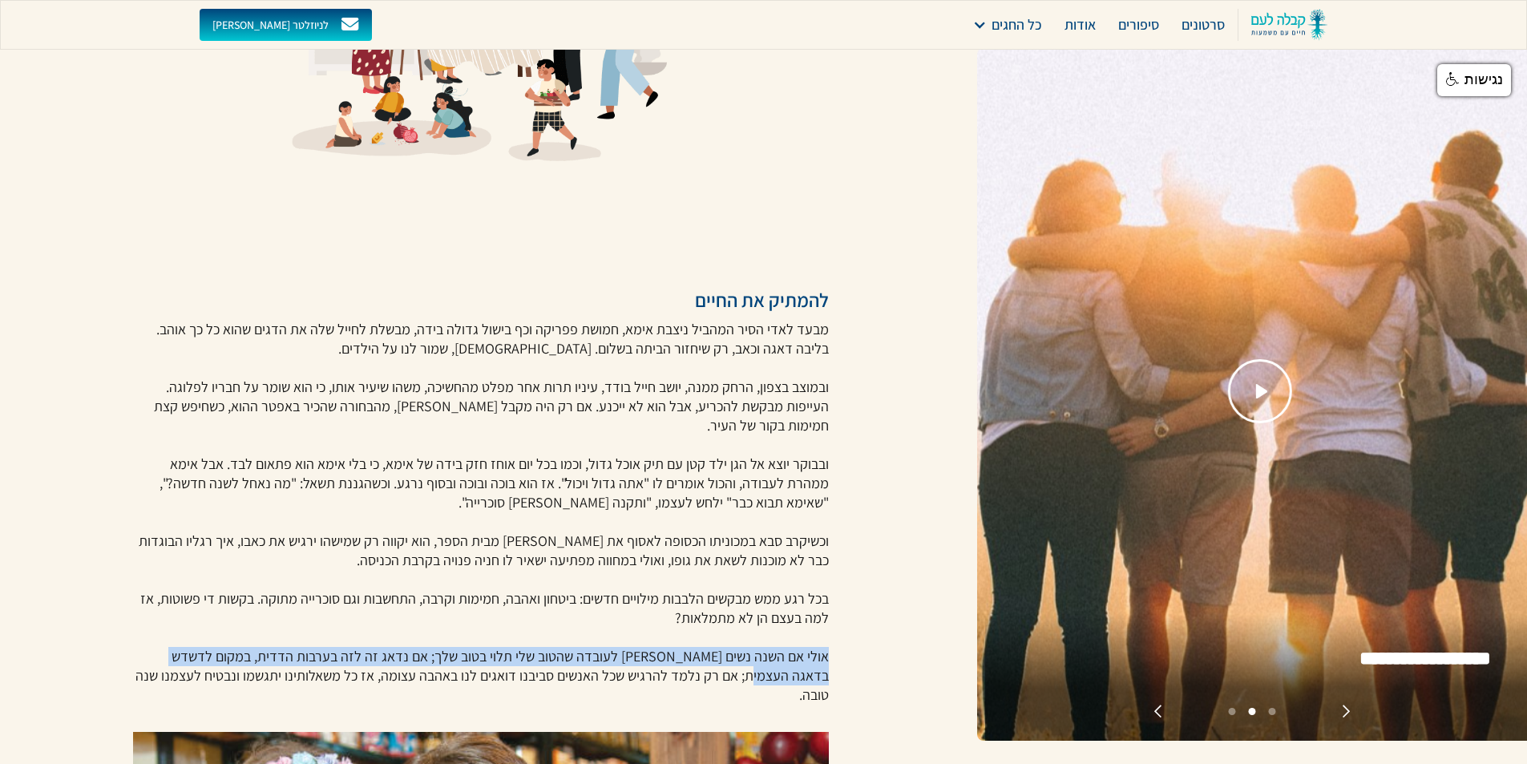
drag, startPoint x: 838, startPoint y: 661, endPoint x: 831, endPoint y: 677, distance: 16.5
click at [824, 677] on div "[DATE] להמתיק את החיים מבעד לאדי הסיר המהביל ניצבת אימא, חמושת פפריקה וכף בישול…" at bounding box center [488, 642] width 977 height 1927
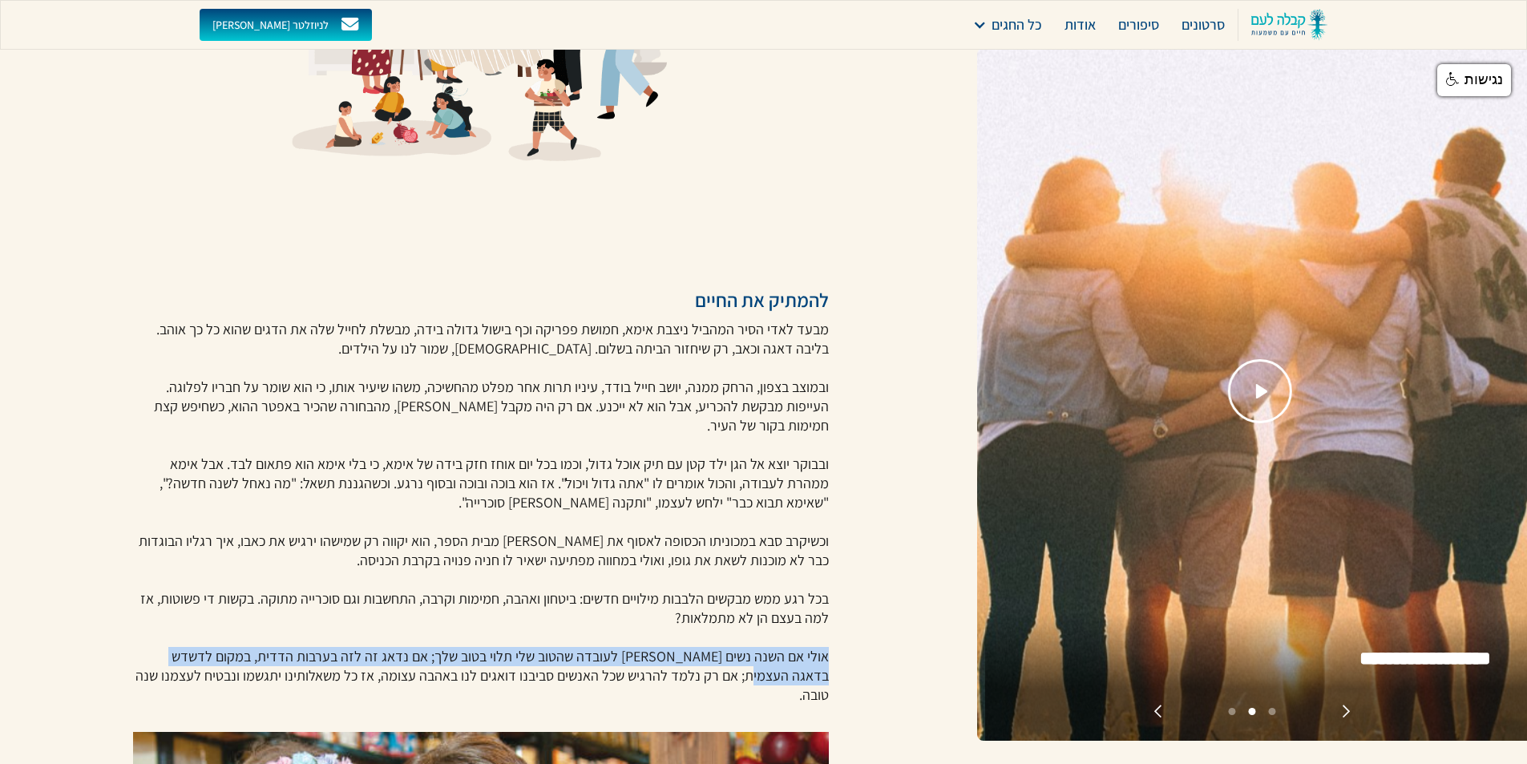
click at [857, 673] on div "[DATE] להמתיק את החיים מבעד לאדי הסיר המהביל ניצבת אימא, חמושת פפריקה וכף בישול…" at bounding box center [488, 642] width 977 height 1927
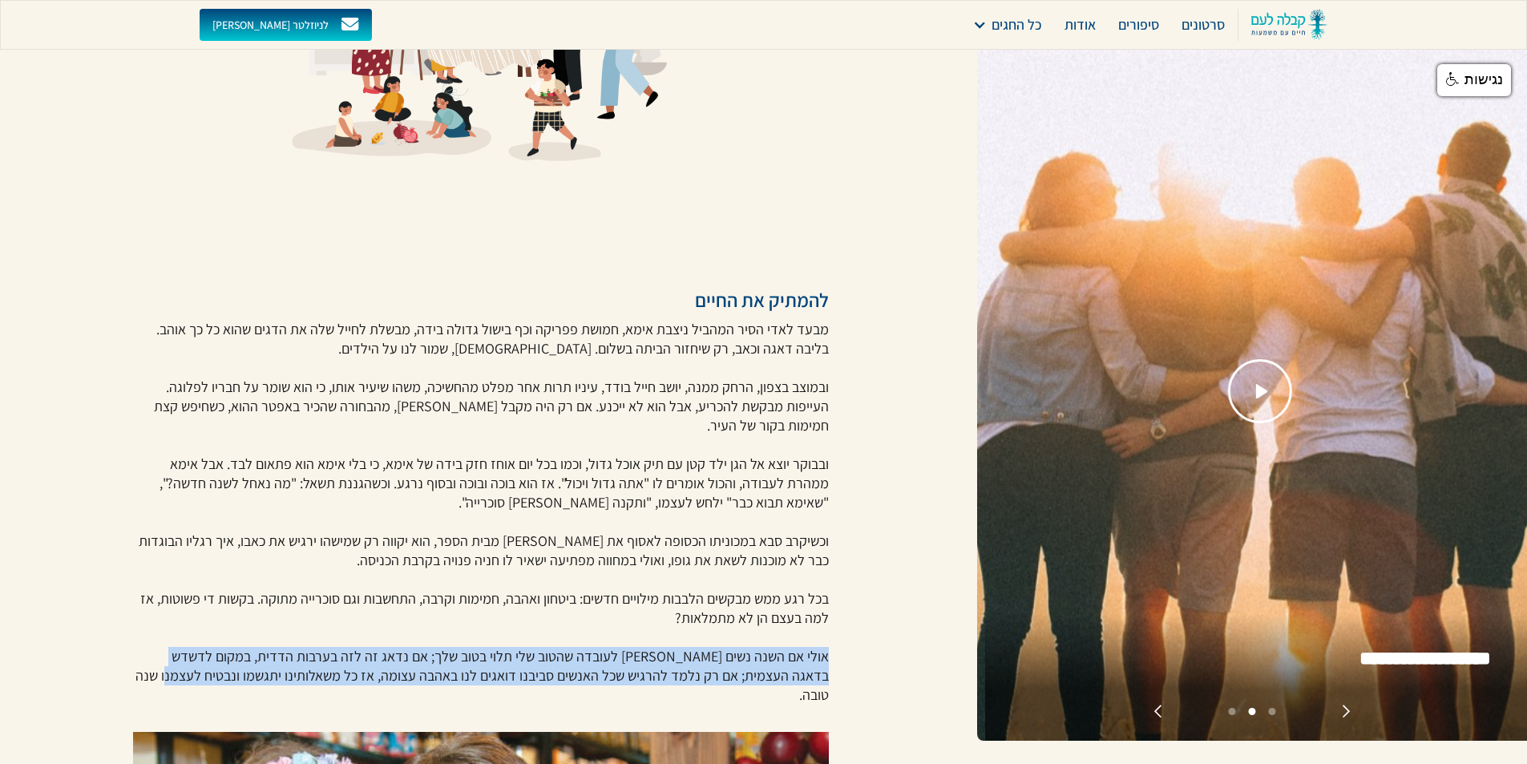
drag, startPoint x: 841, startPoint y: 659, endPoint x: 181, endPoint y: 678, distance: 660.0
click at [181, 678] on div "[DATE] להמתיק את החיים מבעד לאדי הסיר המהביל ניצבת אימא, חמושת פפריקה וכף בישול…" at bounding box center [488, 642] width 977 height 1927
click at [181, 678] on p "מבעד לאדי הסיר המהביל ניצבת אימא, חמושת פפריקה וכף בישול גדולה בידה, מבשלת לחיי…" at bounding box center [481, 512] width 697 height 385
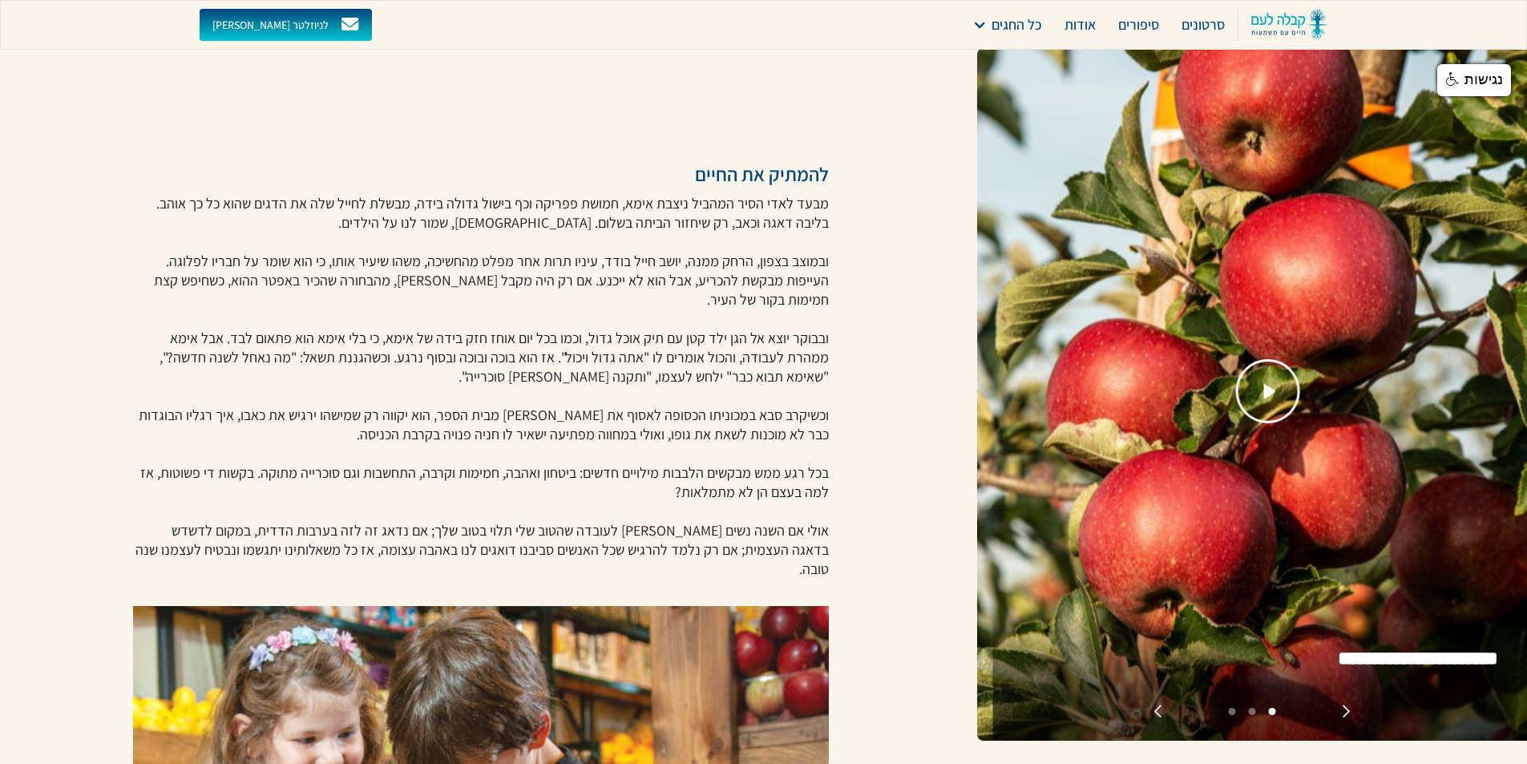
scroll to position [430, 0]
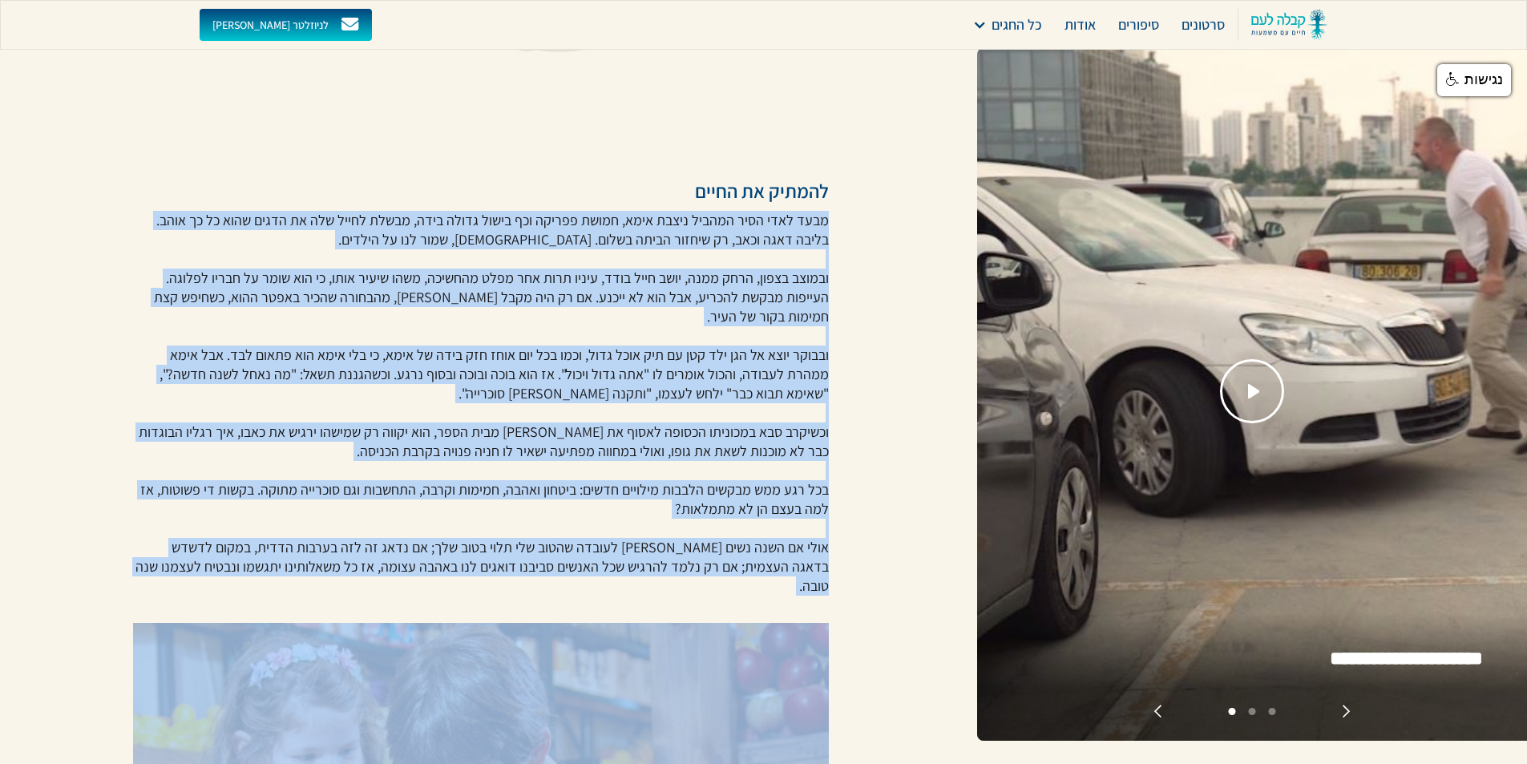
drag, startPoint x: 837, startPoint y: 218, endPoint x: 219, endPoint y: 587, distance: 719.6
click at [217, 588] on div "[DATE] להמתיק את החיים מבעד לאדי הסיר המהביל ניצבת אימא, חמושת פפריקה וכף בישול…" at bounding box center [488, 533] width 977 height 1927
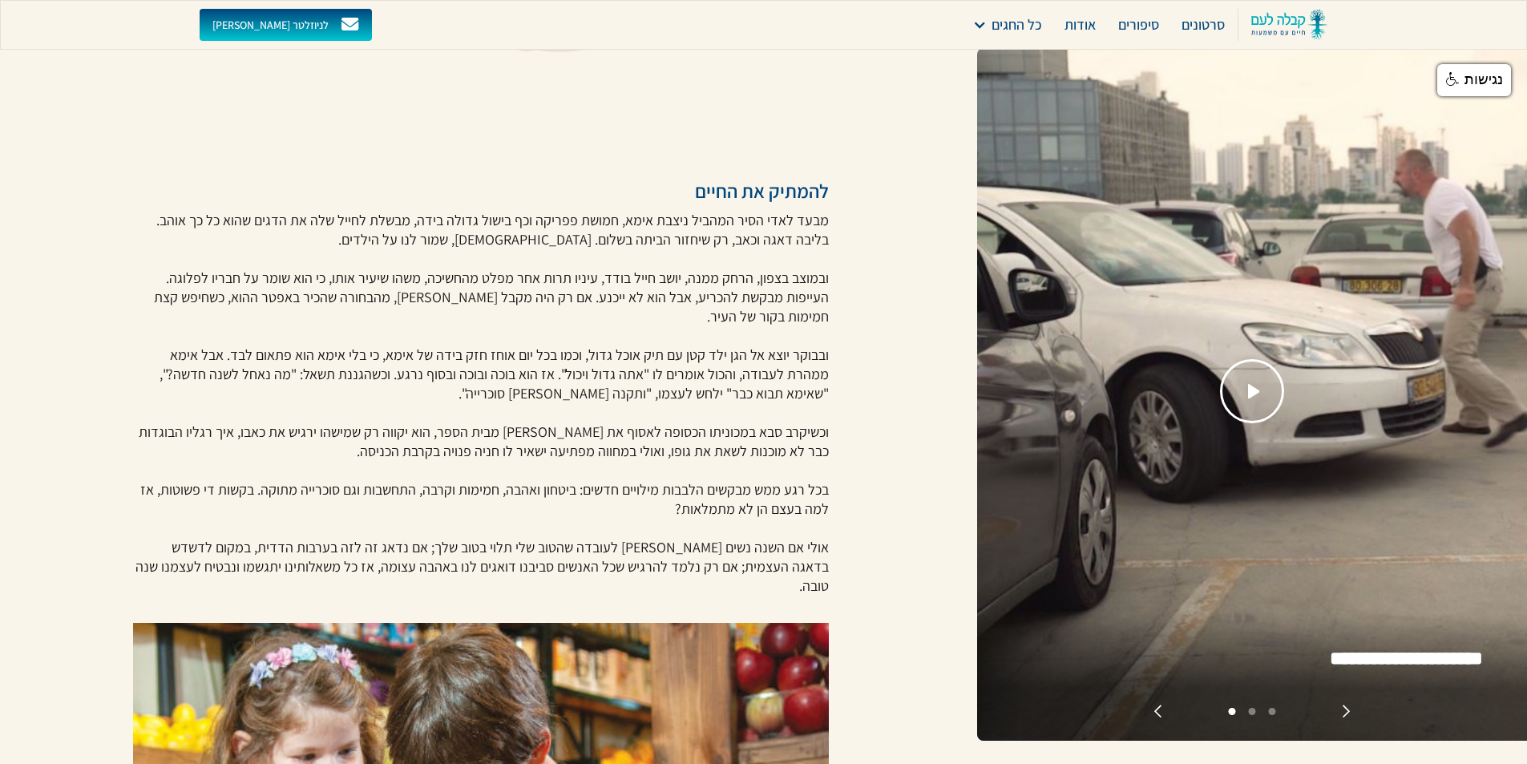
click at [461, 215] on p "מבעד לאדי הסיר המהביל ניצבת אימא, חמושת פפריקה וכף בישול גדולה בידה, מבשלת לחיי…" at bounding box center [481, 403] width 697 height 385
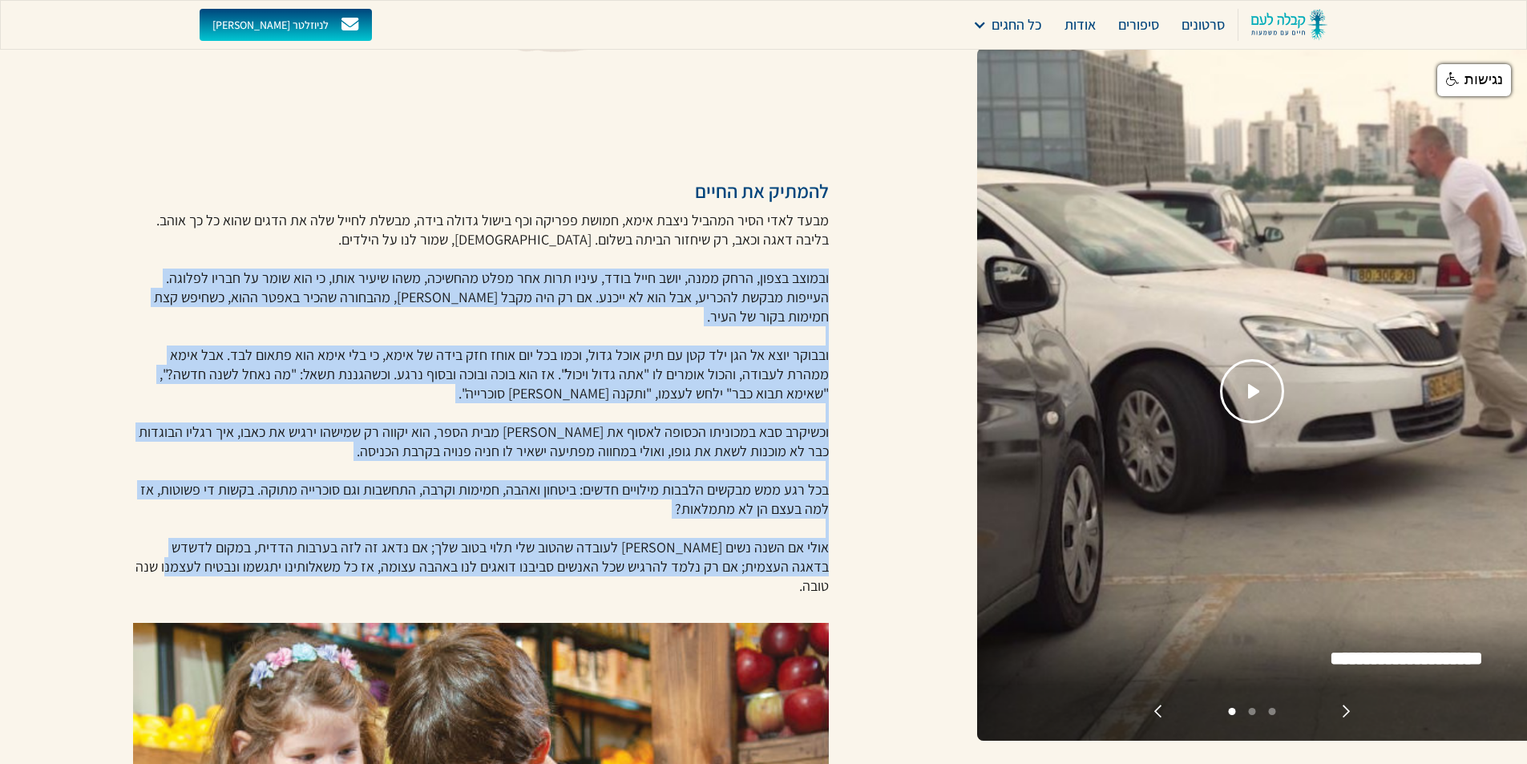
drag, startPoint x: 850, startPoint y: 277, endPoint x: 198, endPoint y: 583, distance: 720.0
click at [198, 583] on div "[DATE] להמתיק את החיים מבעד לאדי הסיר המהביל ניצבת אימא, חמושת פפריקה וכף בישול…" at bounding box center [488, 533] width 977 height 1927
click at [198, 583] on div "מבעד לאדי הסיר המהביל ניצבת אימא, חמושת פפריקה וכף בישול גדולה בידה, מבשלת לחיי…" at bounding box center [481, 407] width 697 height 393
